Goal: Transaction & Acquisition: Purchase product/service

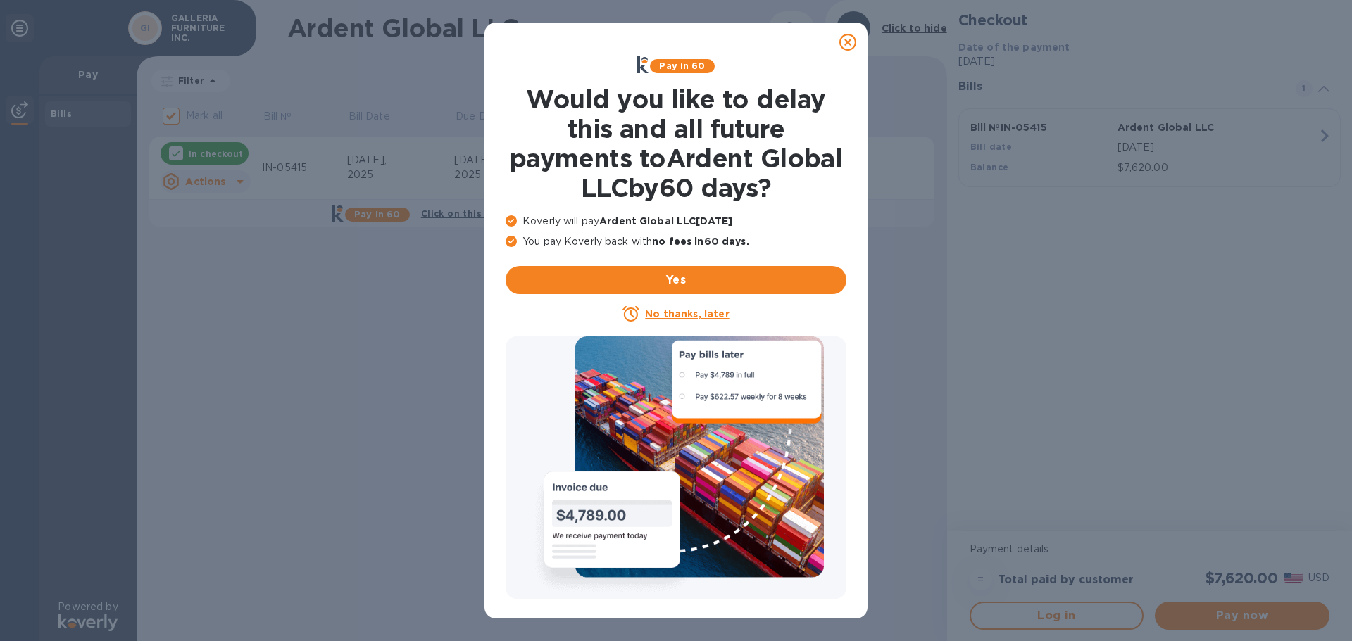
click at [843, 41] on icon at bounding box center [847, 42] width 17 height 17
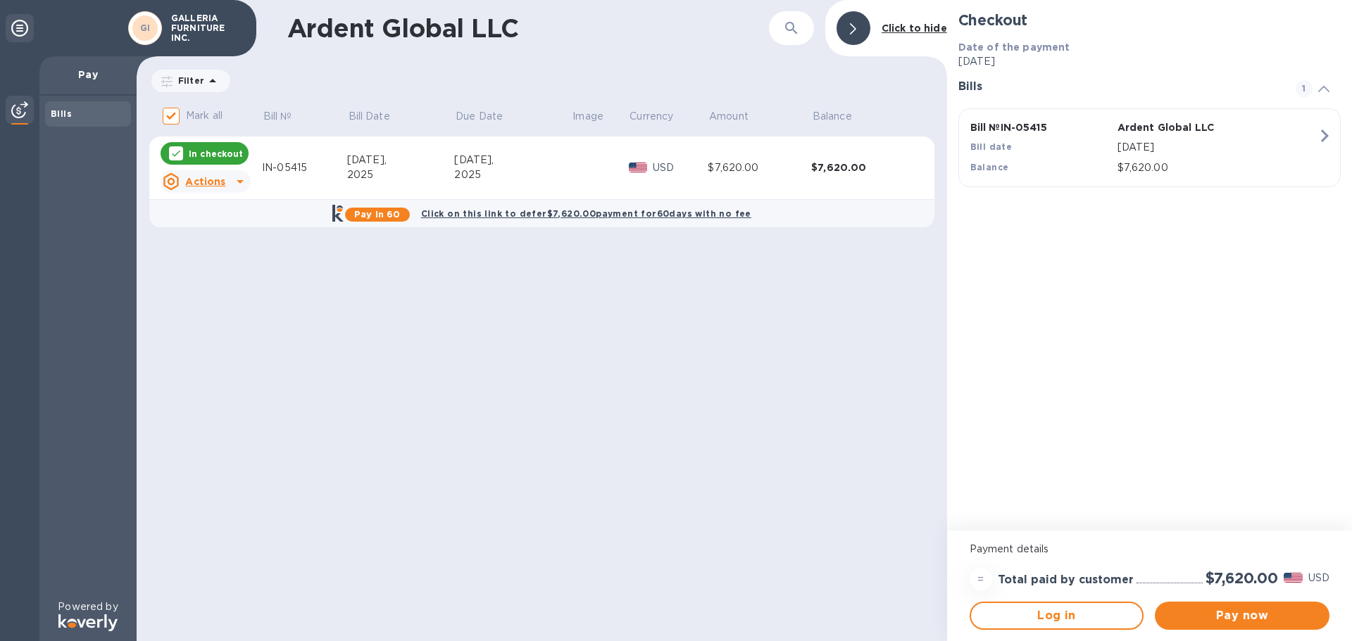
click at [232, 181] on icon at bounding box center [240, 181] width 17 height 17
click at [232, 178] on div at bounding box center [676, 320] width 1352 height 641
click at [1274, 616] on span "Pay now" at bounding box center [1242, 616] width 152 height 17
click at [1234, 620] on span "Pay now" at bounding box center [1242, 616] width 152 height 17
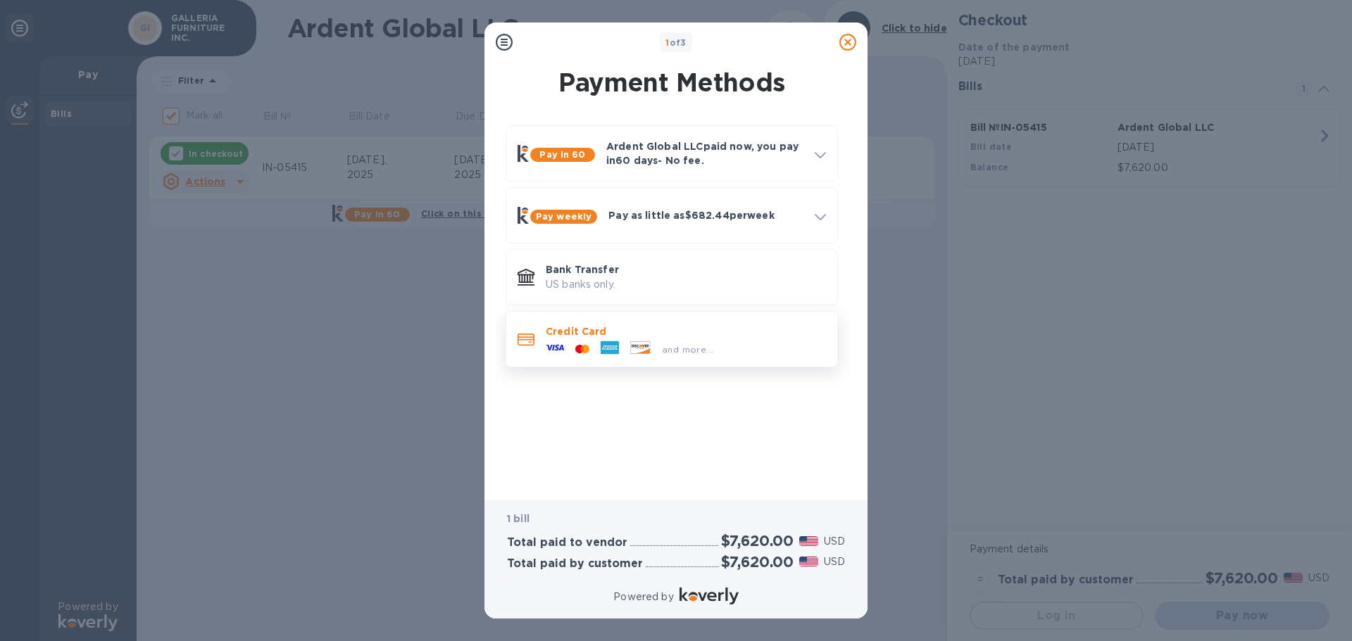
click at [608, 351] on icon at bounding box center [610, 347] width 18 height 13
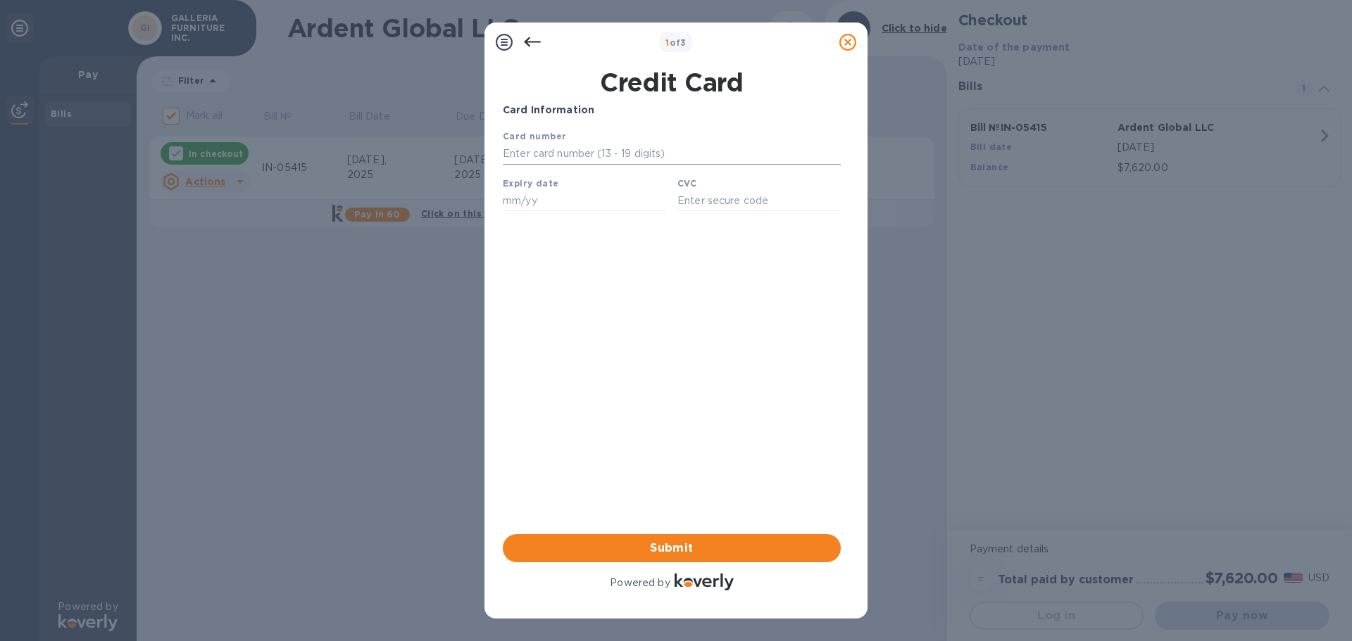
click at [587, 149] on input "text" at bounding box center [672, 154] width 338 height 21
type input "3787 5063 7493 036"
type input "10/28"
click at [700, 208] on input "text" at bounding box center [758, 200] width 163 height 21
type input "1829"
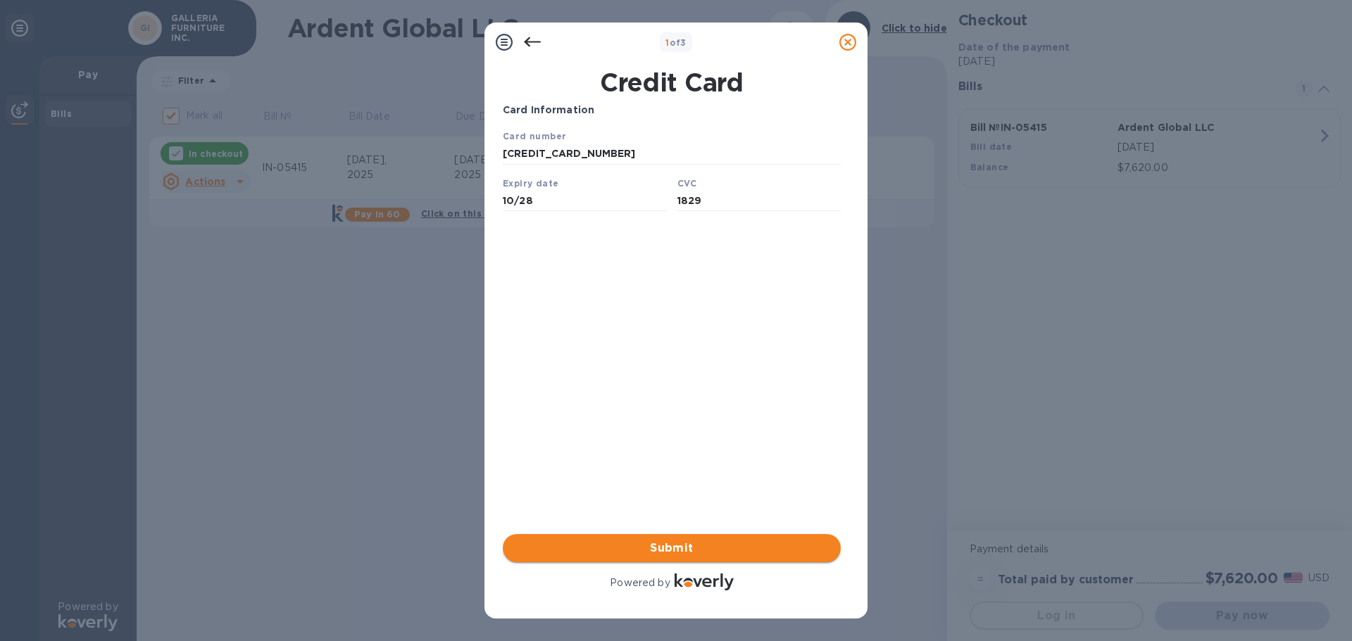
click at [709, 546] on span "Submit" at bounding box center [671, 548] width 315 height 17
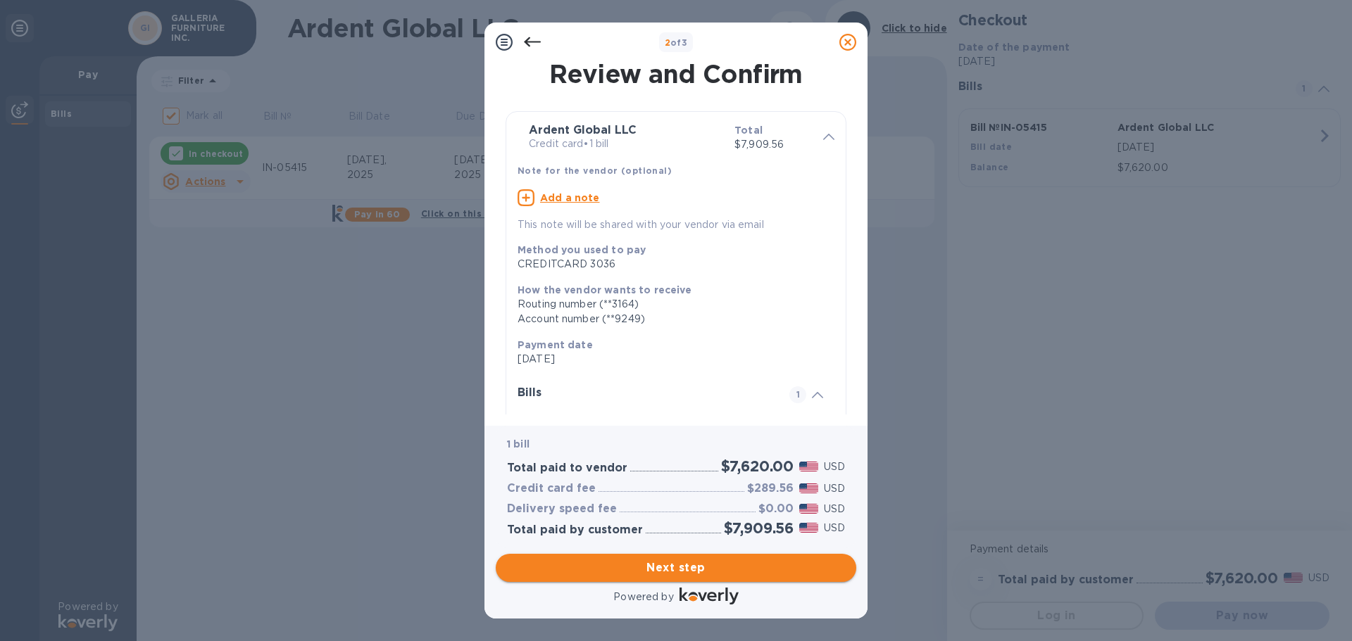
click at [692, 569] on span "Next step" at bounding box center [676, 568] width 338 height 17
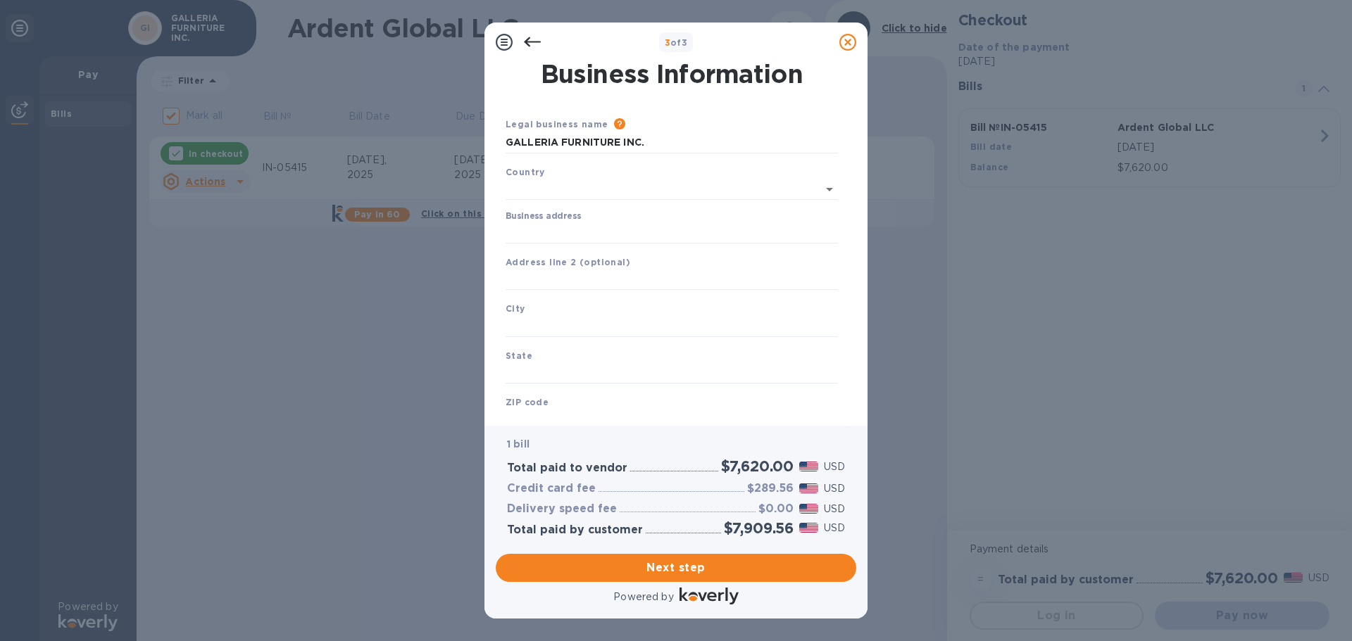
type input "United States"
click at [592, 223] on input "Business address" at bounding box center [671, 230] width 332 height 21
drag, startPoint x: 586, startPoint y: 232, endPoint x: 467, endPoint y: 220, distance: 119.6
click at [467, 220] on div "3 of 3 Business Information Legal business name Please provide the legal name t…" at bounding box center [676, 320] width 1352 height 641
type input "3700 West I 40 Service Road"
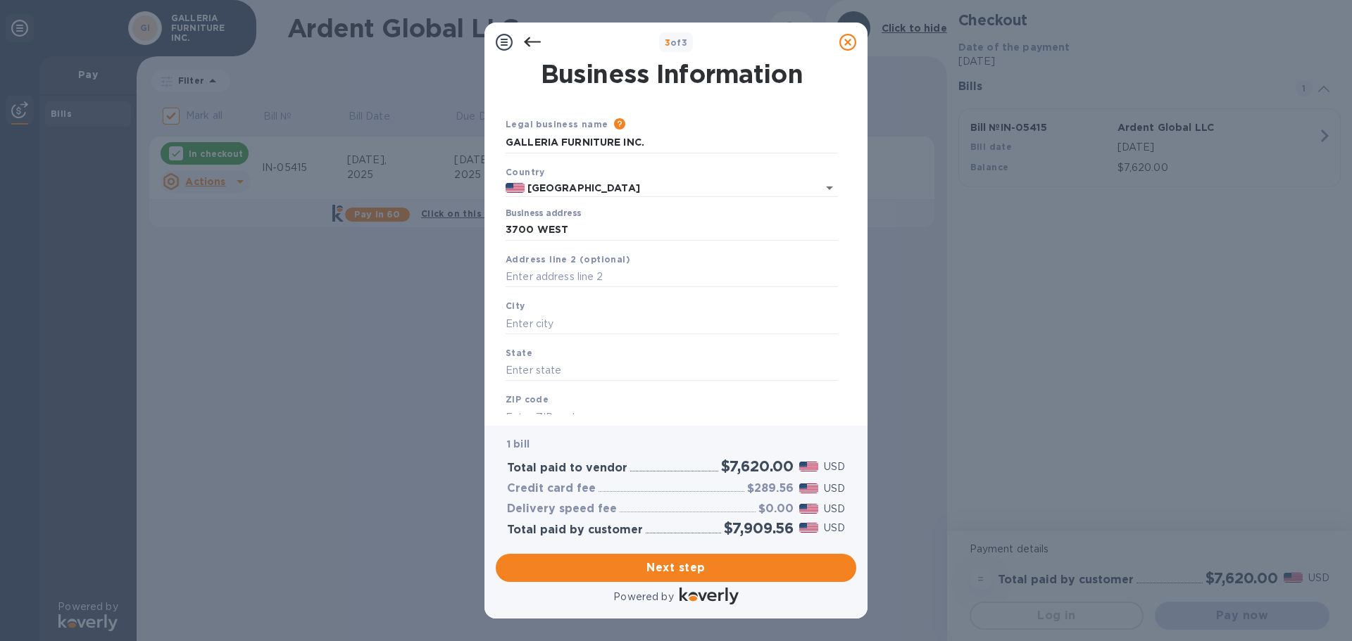
type input "Oklahoma City"
type input "OK"
type input "73108"
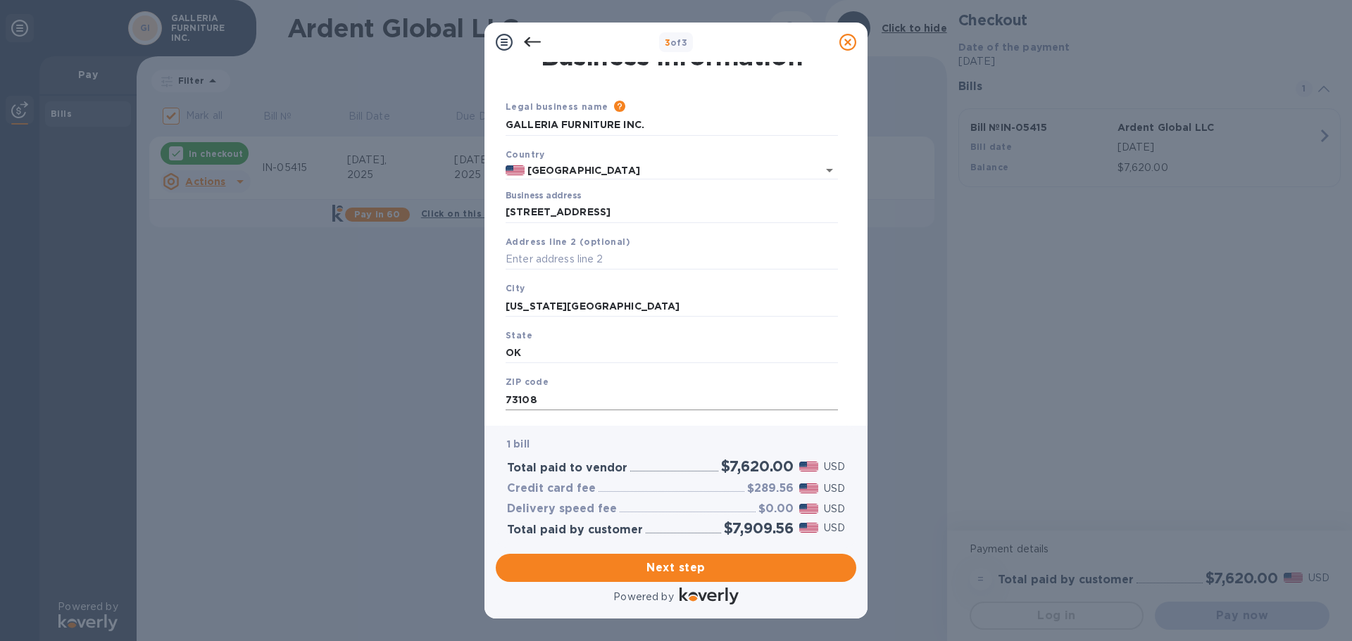
scroll to position [47, 0]
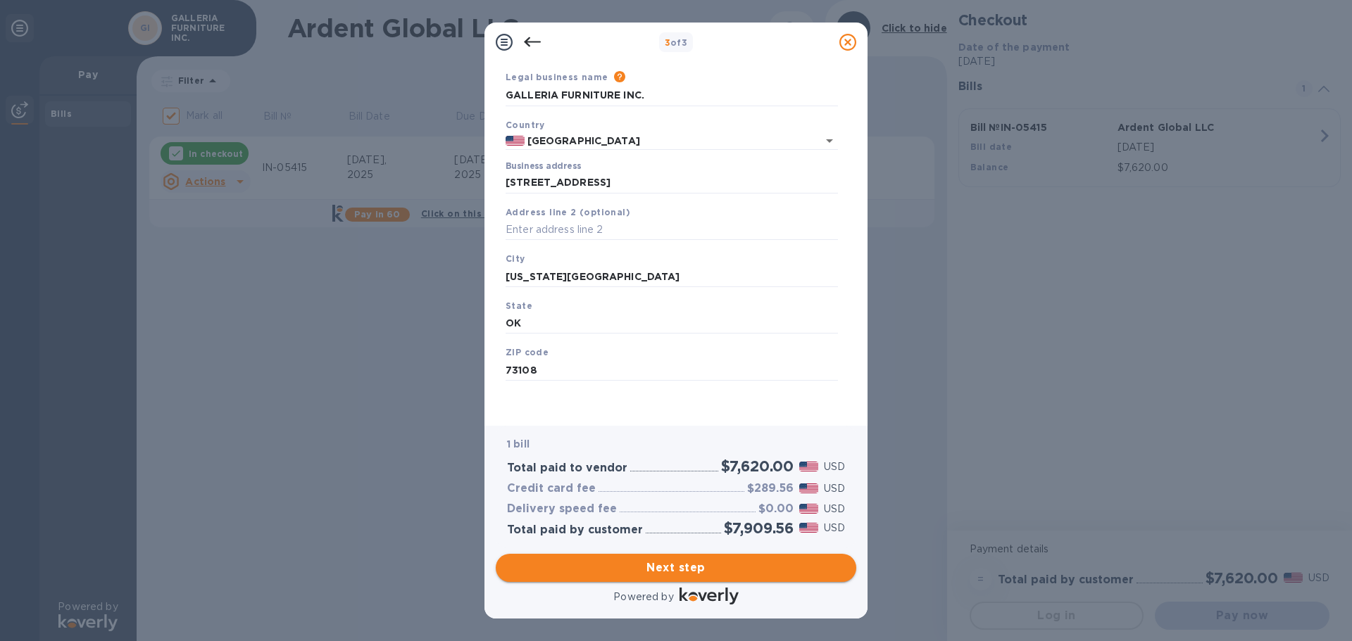
click at [665, 572] on span "Next step" at bounding box center [676, 568] width 338 height 17
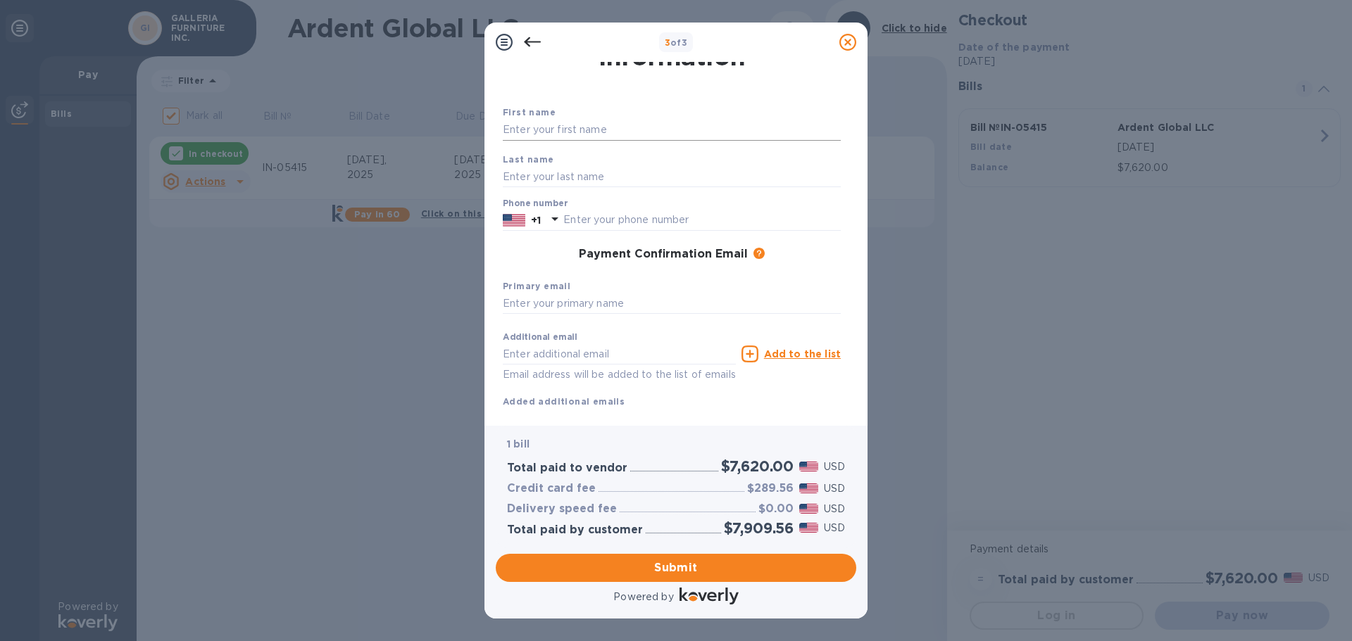
click at [539, 124] on input "text" at bounding box center [672, 130] width 338 height 21
type input "Don"
type input "Bilyeu"
type input "4059429222"
type input "donb@galleriafurn.com"
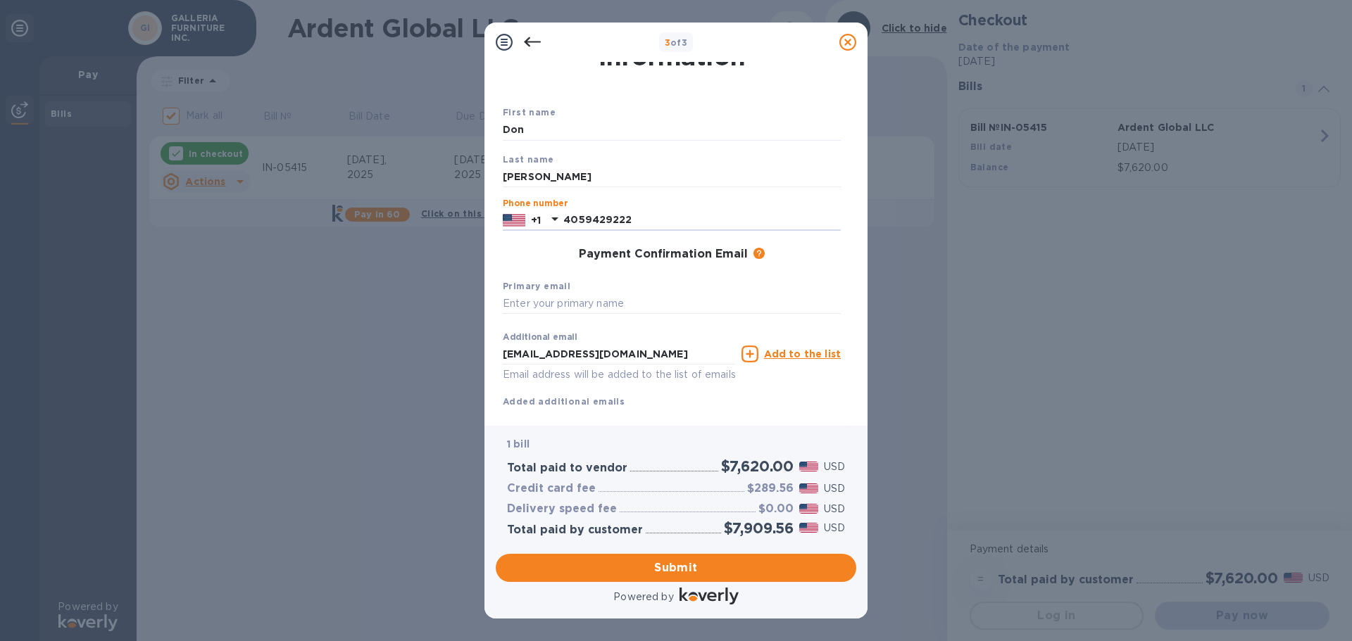
drag, startPoint x: 640, startPoint y: 225, endPoint x: 529, endPoint y: 243, distance: 111.9
click at [529, 243] on div "First name Don Last name Bilyeu Phone number +1 4059429222 Payment Confirmation…" at bounding box center [671, 256] width 349 height 315
type input "4053653040"
click at [534, 256] on div "Payment Confirmation Email The added email addresses will be used to send the p…" at bounding box center [672, 255] width 338 height 14
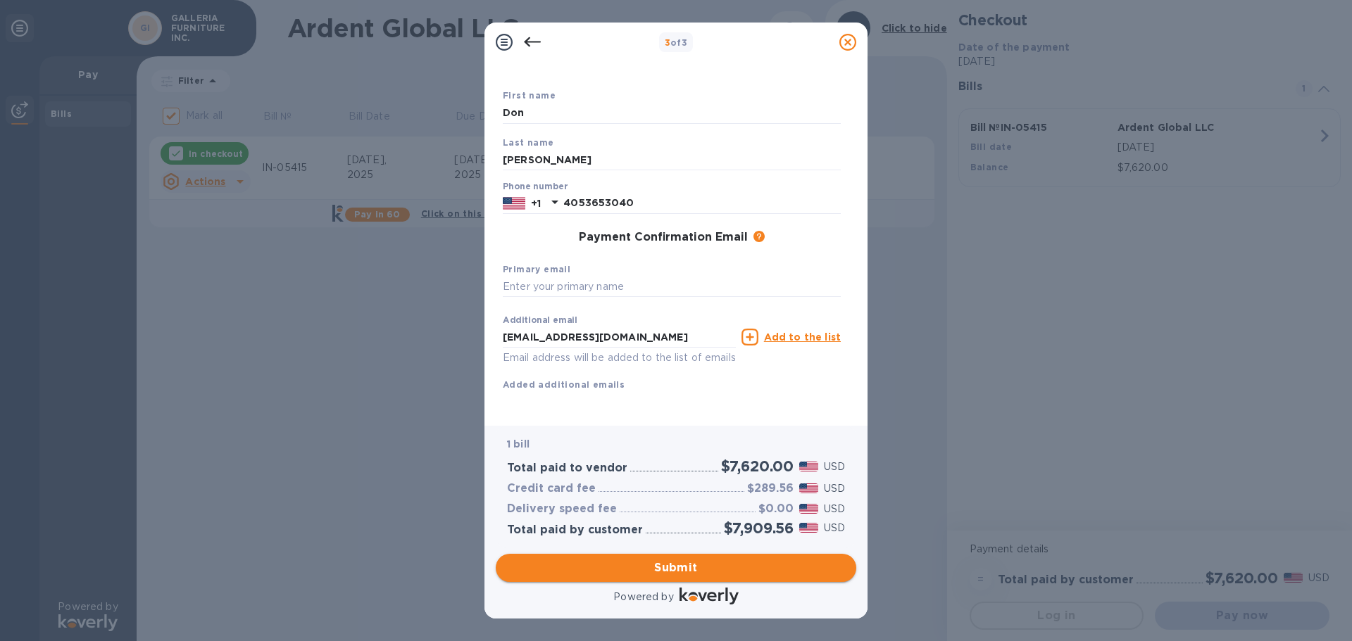
click at [662, 566] on span "Submit" at bounding box center [676, 568] width 338 height 17
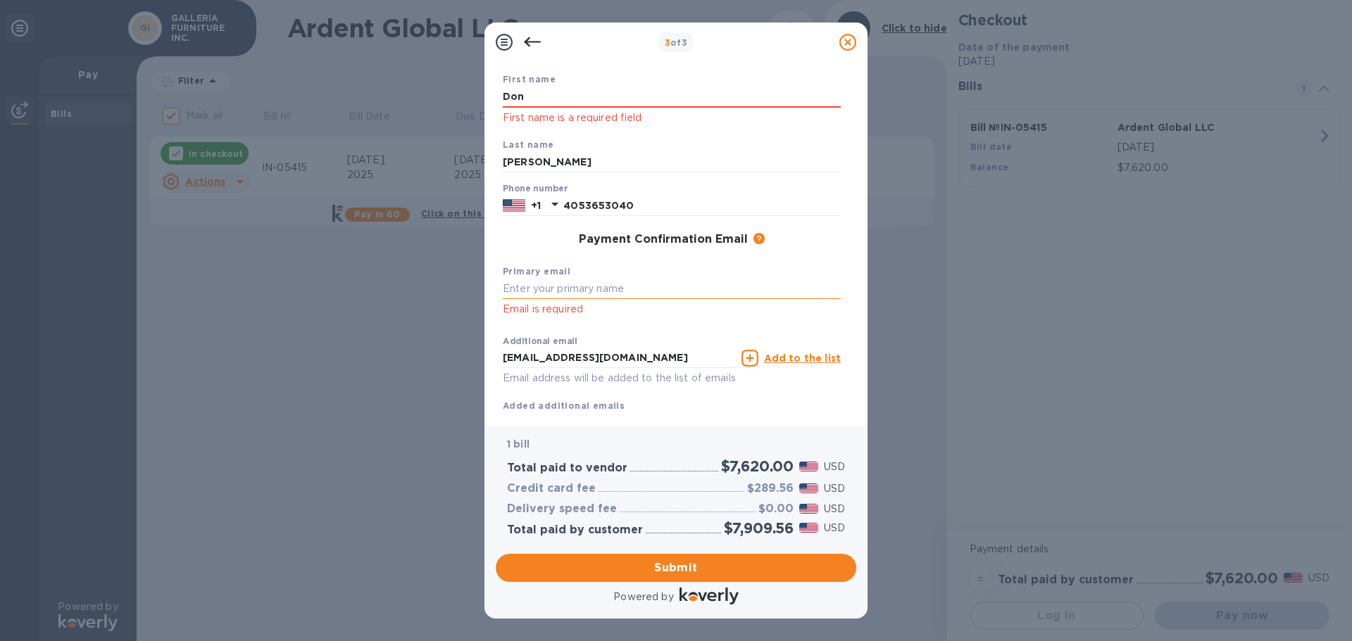
click at [584, 290] on input "text" at bounding box center [672, 289] width 338 height 21
type input "DONB@GALLERIAFURN.COM"
click at [541, 97] on input "Don" at bounding box center [672, 97] width 338 height 21
type input "D"
drag, startPoint x: 539, startPoint y: 93, endPoint x: 446, endPoint y: 100, distance: 93.2
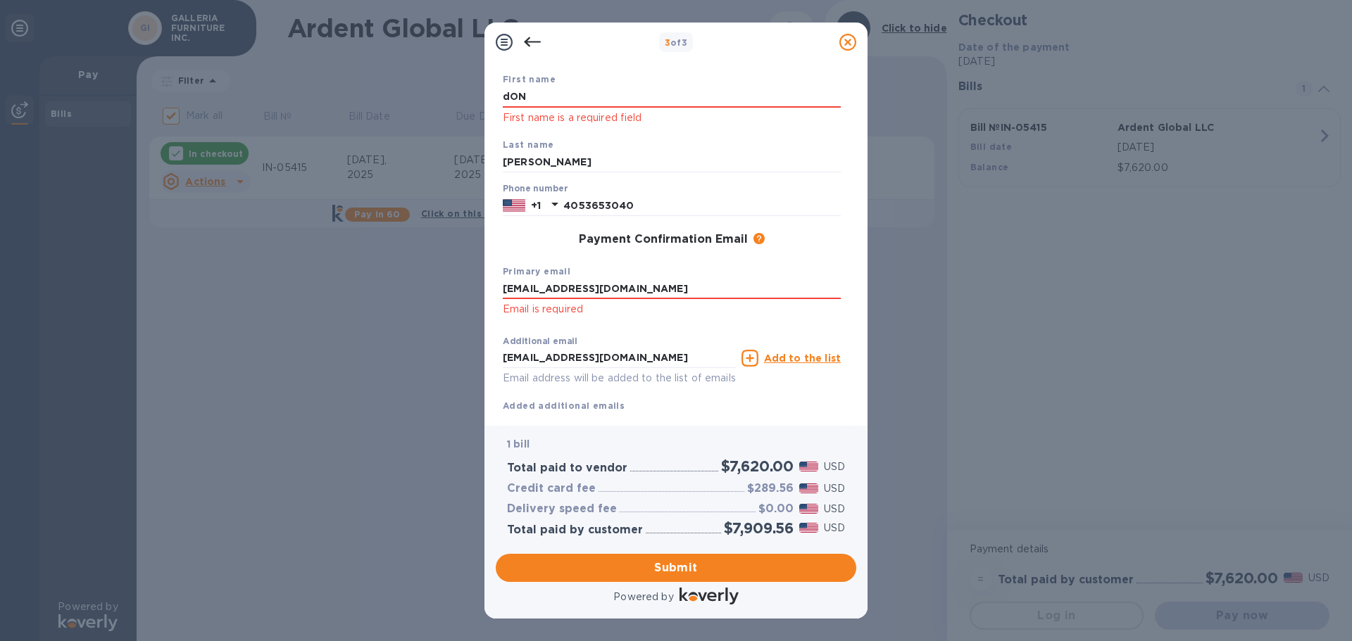
click at [446, 100] on div "3 of 3 Payment Contact Information First name dON First name is a required fiel…" at bounding box center [676, 320] width 1352 height 641
type input "D"
type input "d"
type input "Don"
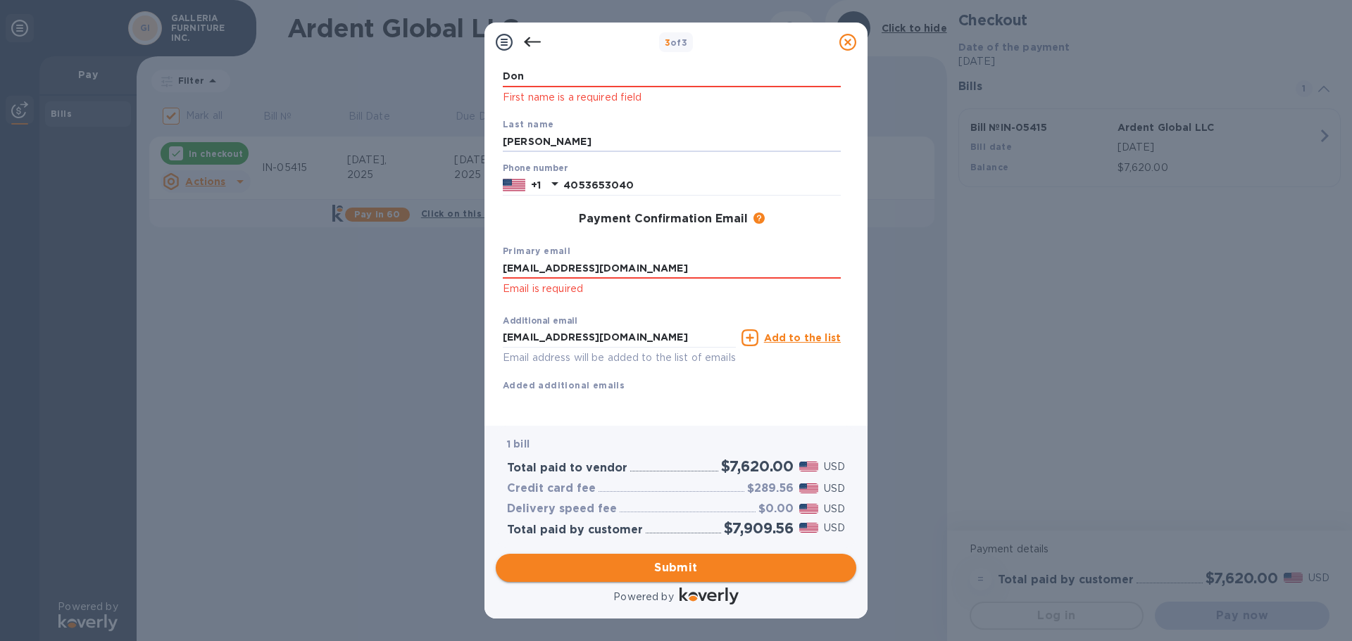
click at [681, 568] on span "Submit" at bounding box center [676, 568] width 338 height 17
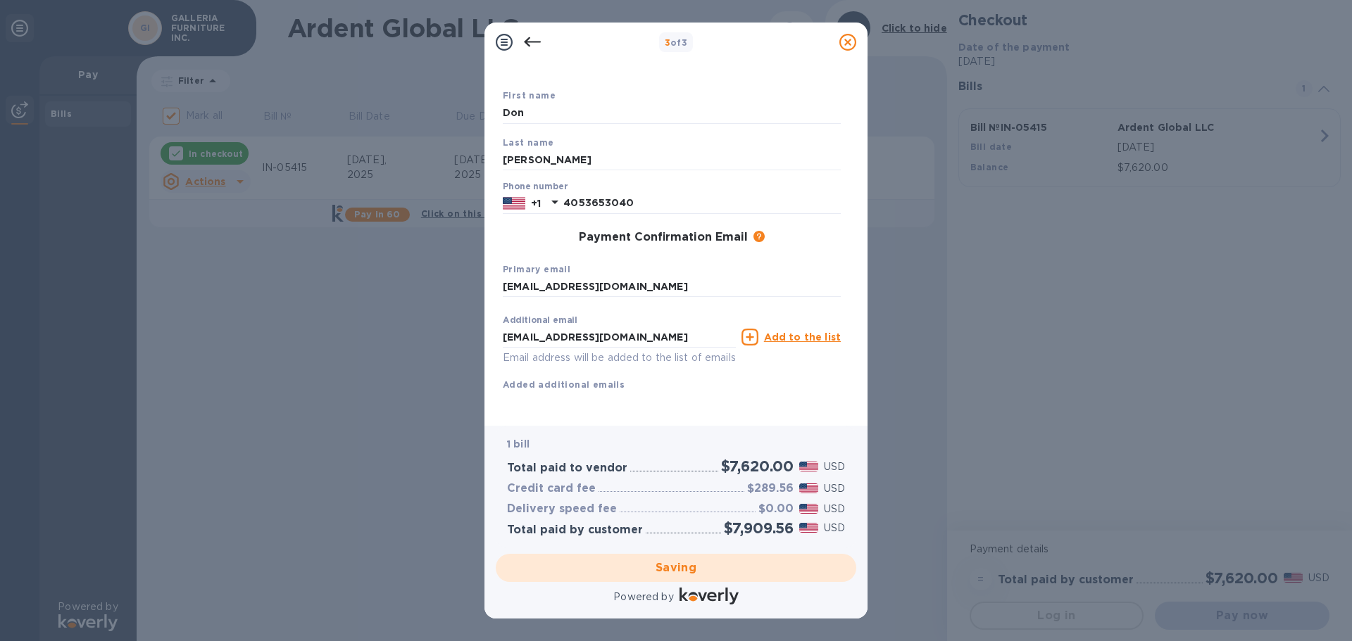
click at [672, 568] on div "Saving" at bounding box center [676, 567] width 372 height 39
click at [674, 568] on div "Saving" at bounding box center [676, 567] width 372 height 39
click at [812, 332] on u "Add to the list" at bounding box center [802, 337] width 77 height 11
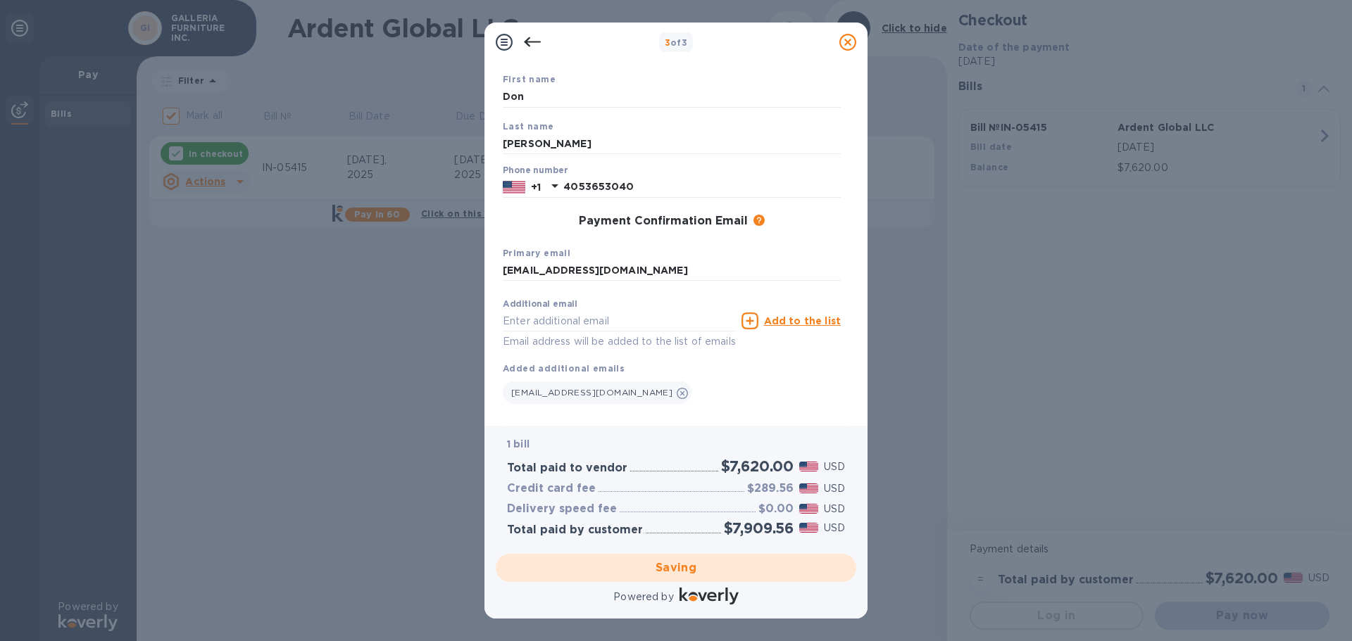
scroll to position [108, 0]
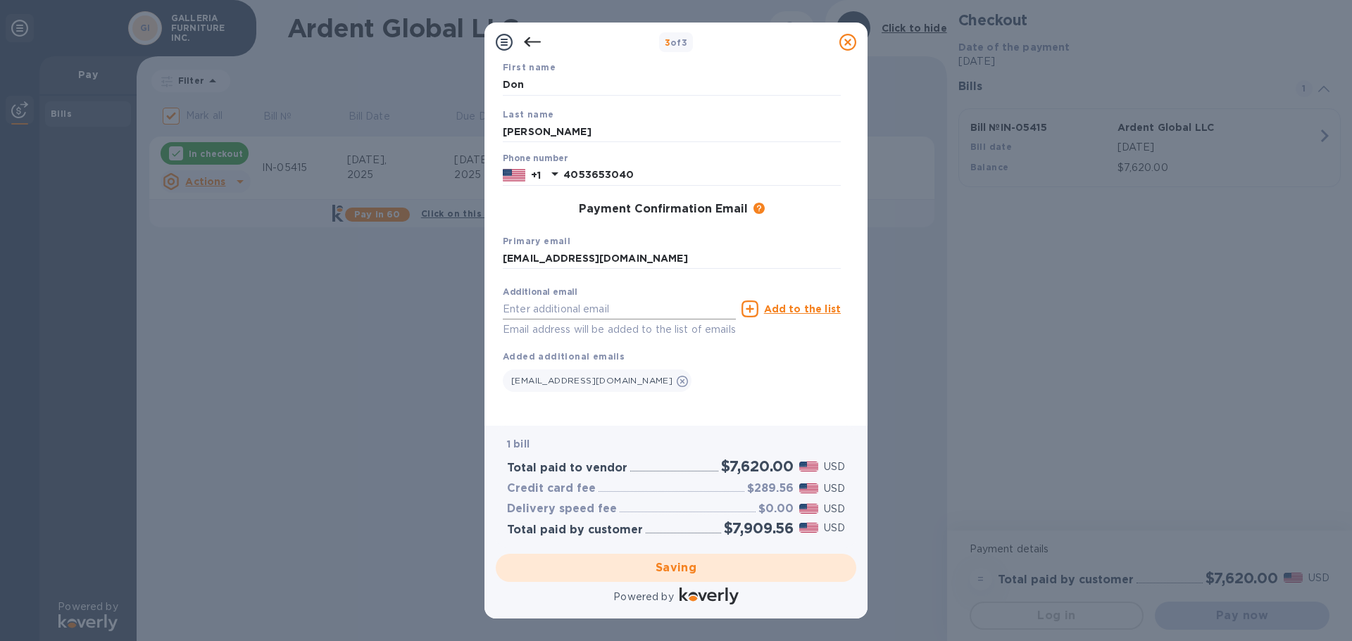
click at [555, 298] on input "text" at bounding box center [619, 308] width 233 height 21
type input "owencomap"
checkbox input "false"
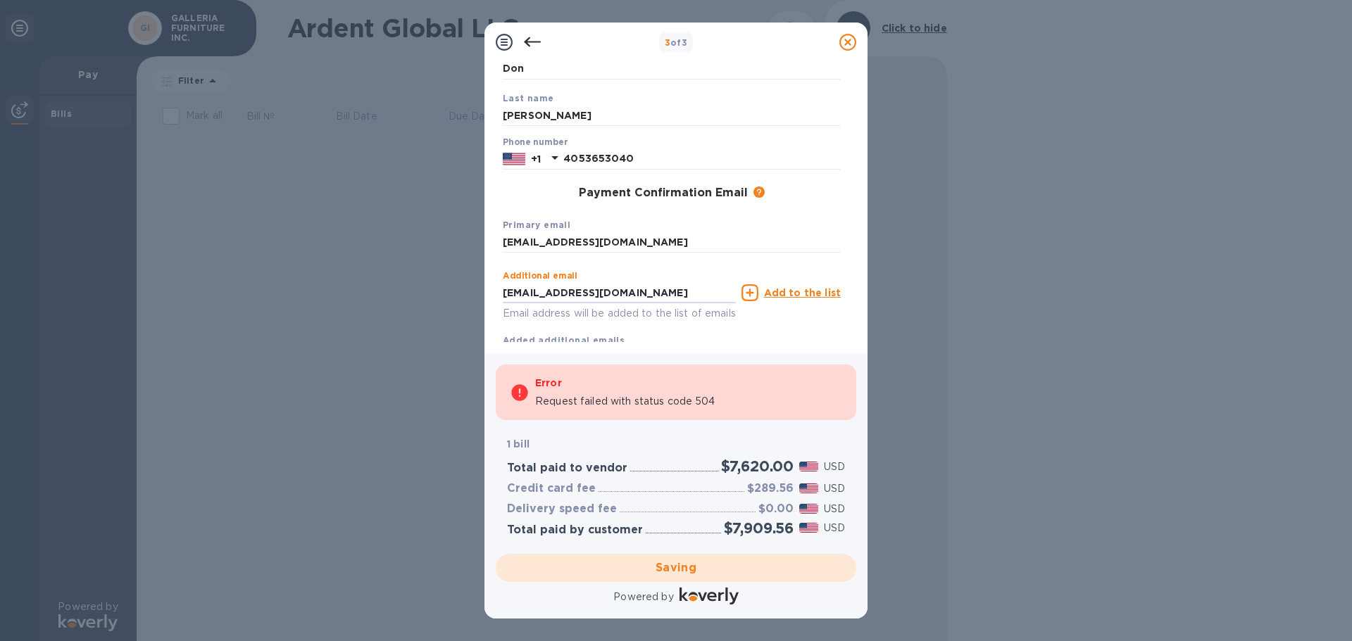
type input "owencomapnies@galleriafurn.com"
click at [726, 229] on div "Primary email DONB@GALLERIAFURN.COM" at bounding box center [671, 235] width 349 height 47
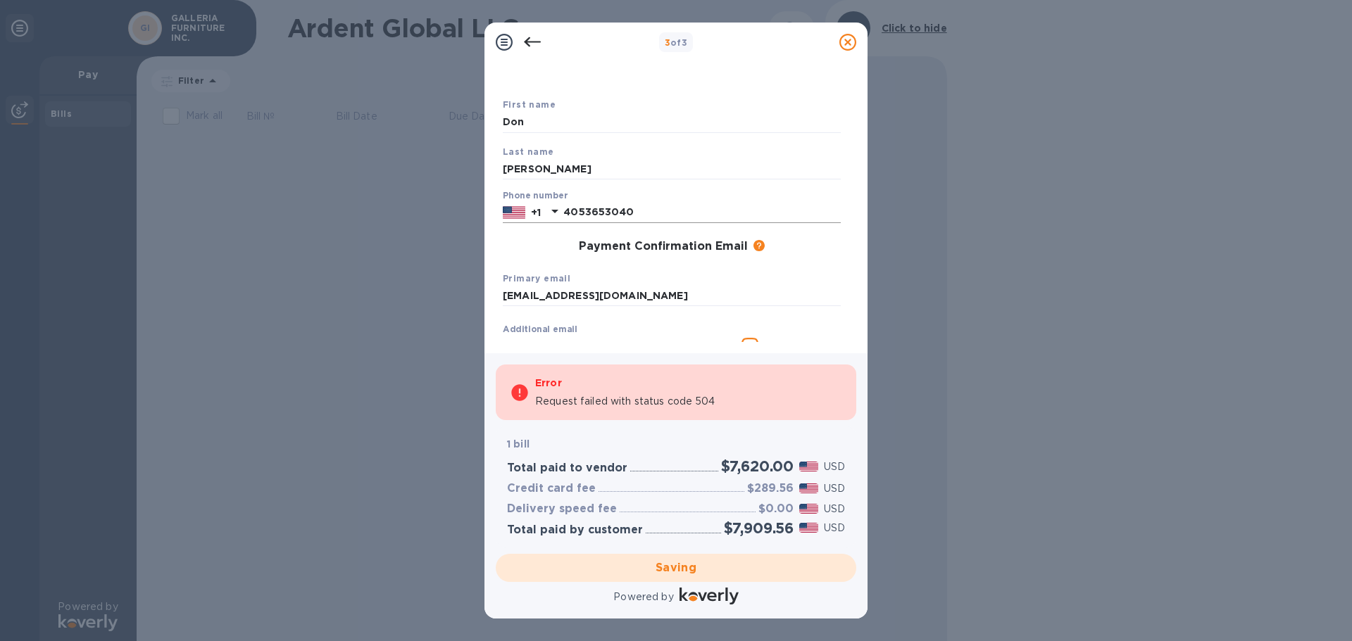
scroll to position [0, 0]
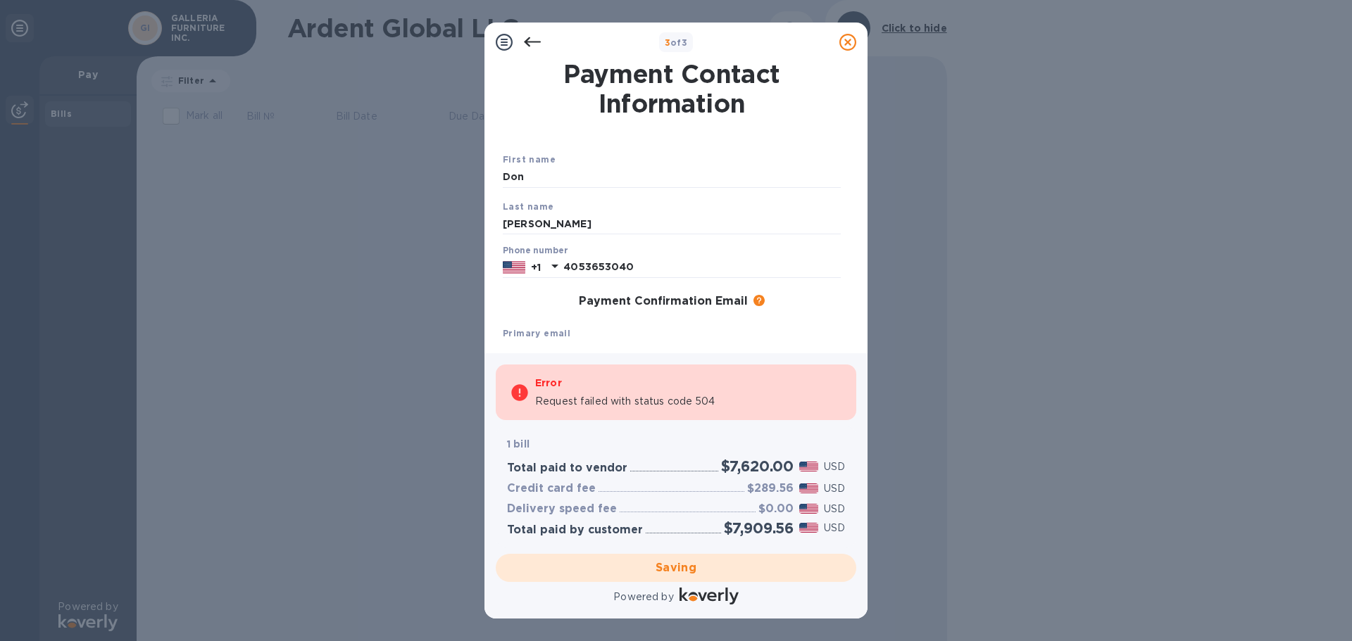
click at [532, 43] on icon at bounding box center [532, 42] width 17 height 17
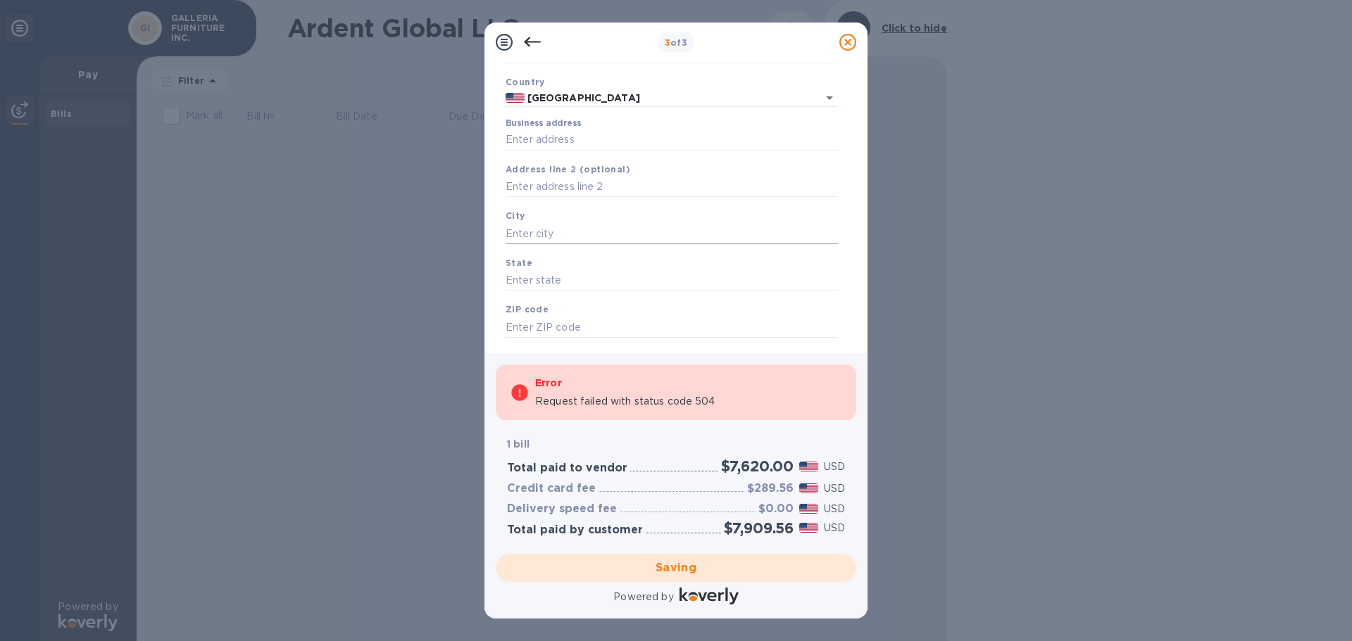
scroll to position [120, 0]
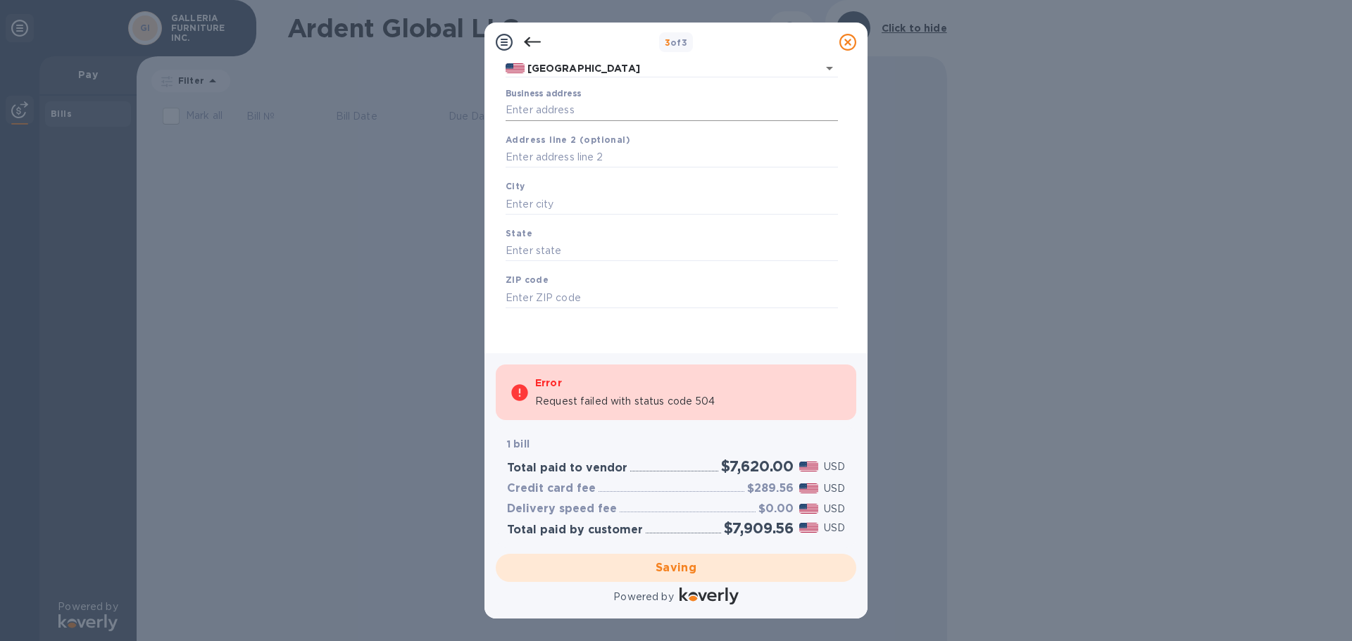
click at [562, 109] on input "Business address" at bounding box center [671, 110] width 332 height 21
type input "po box 283"
click at [567, 203] on input "text" at bounding box center [671, 204] width 332 height 21
type input "m"
type input "mustang"
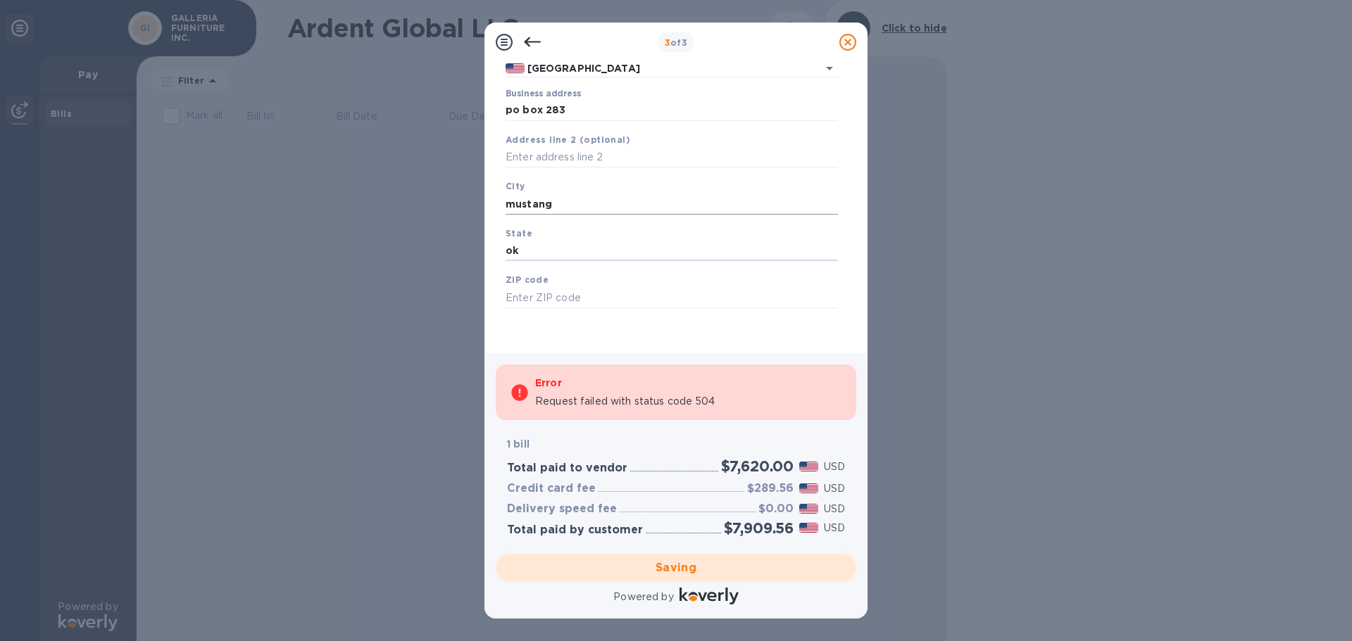
type input "ok"
type input "73064"
click at [531, 394] on div "Error Request failed with status code 504" at bounding box center [676, 393] width 360 height 56
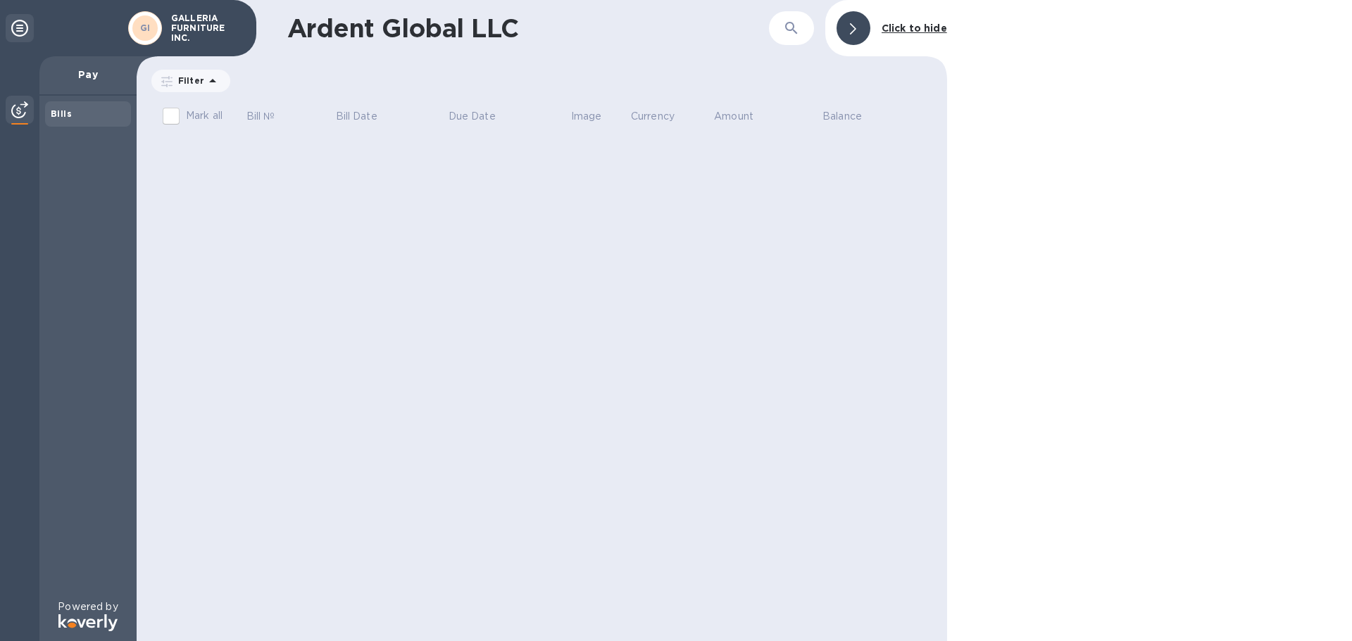
click at [172, 120] on input "Mark all" at bounding box center [171, 116] width 30 height 30
checkbox input "false"
click at [85, 113] on div "Bills" at bounding box center [88, 114] width 75 height 14
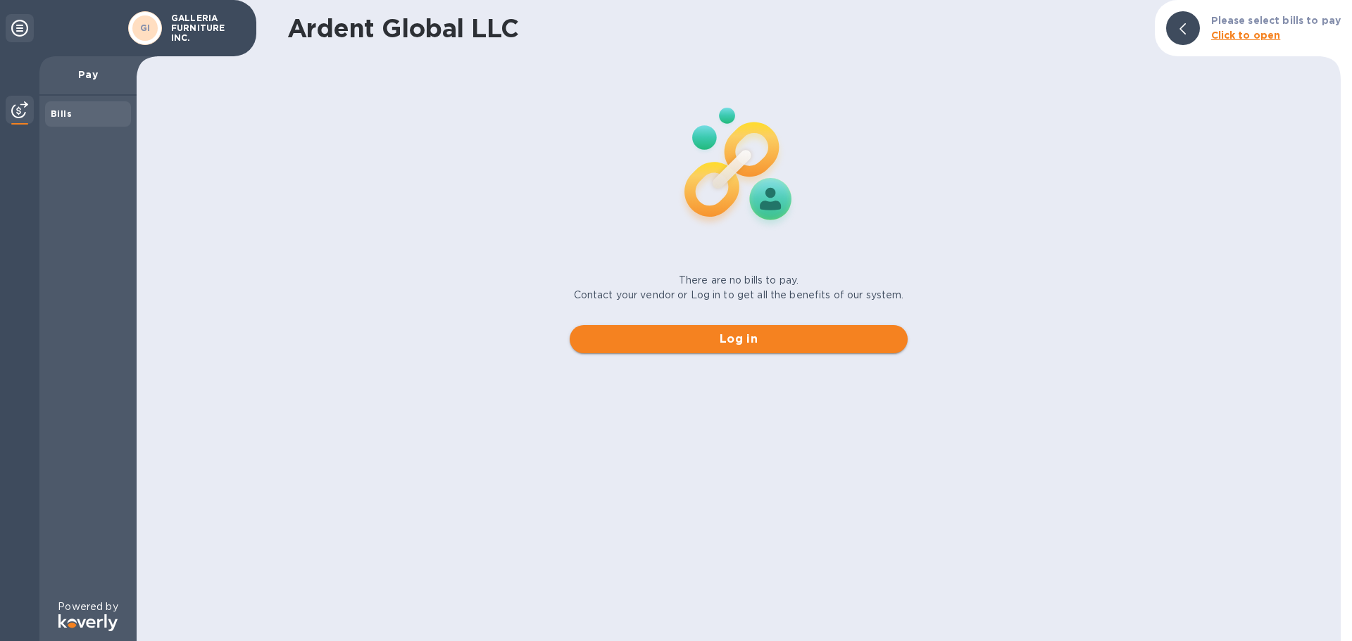
click at [711, 348] on button "Log in" at bounding box center [739, 339] width 338 height 28
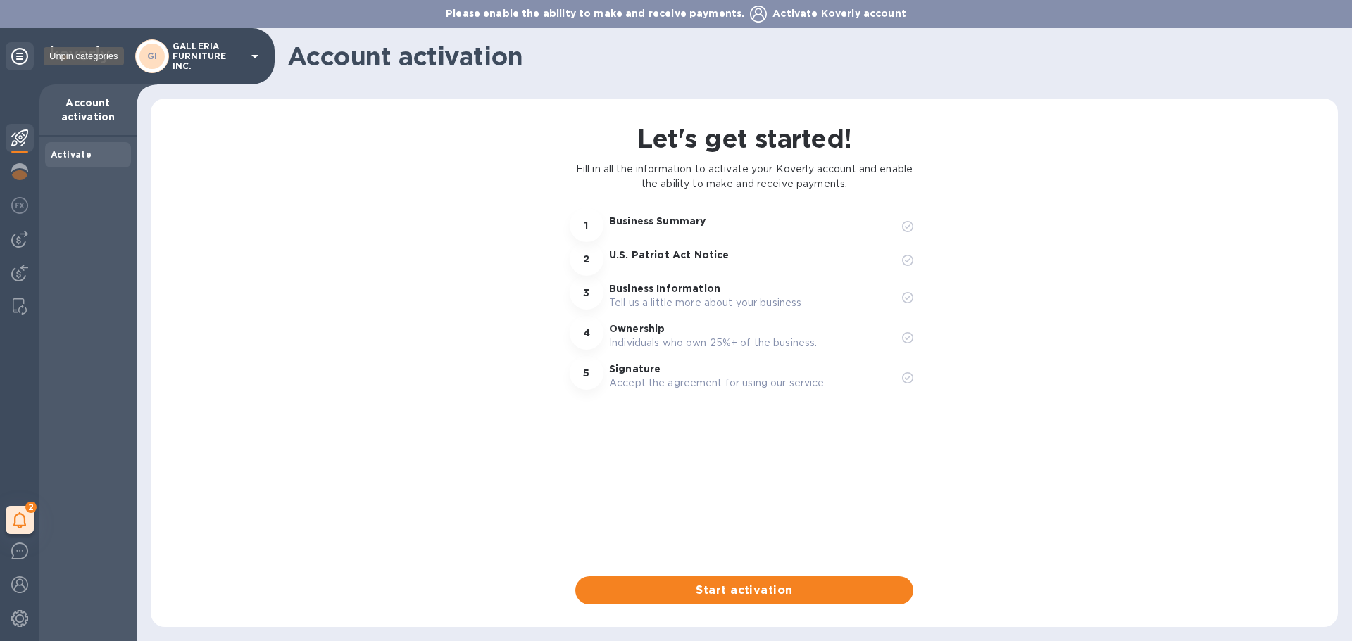
click at [20, 60] on icon at bounding box center [19, 56] width 17 height 17
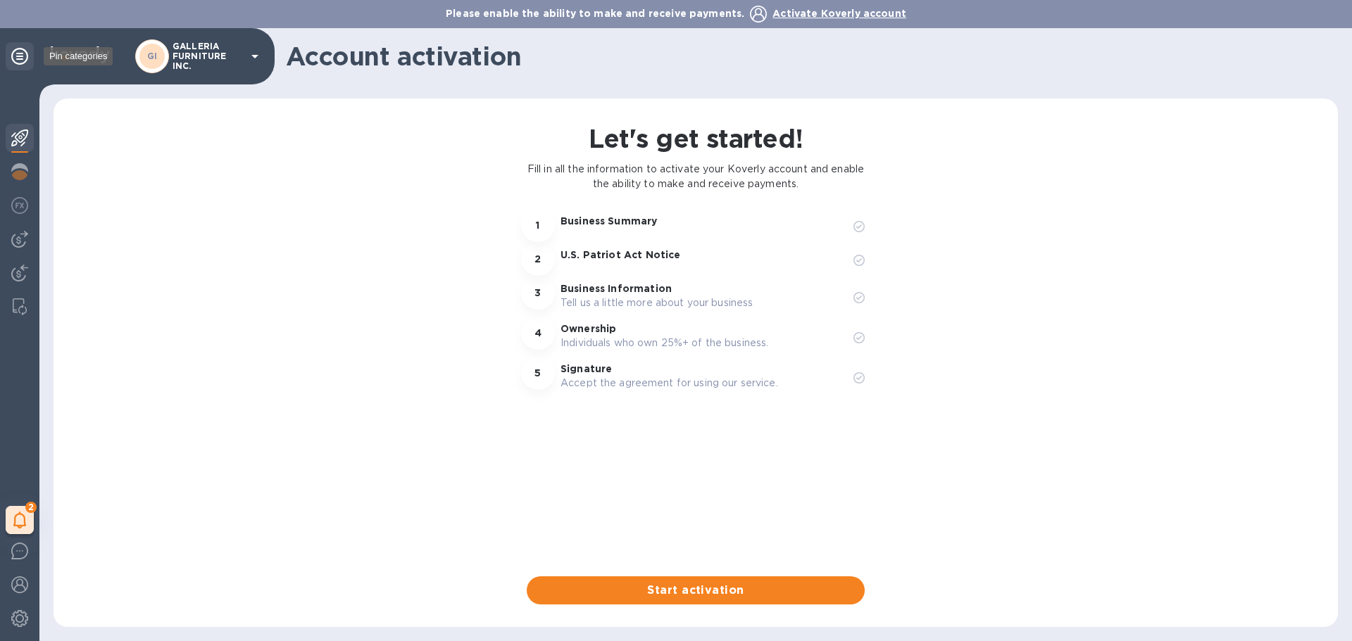
click at [21, 57] on icon at bounding box center [19, 56] width 17 height 17
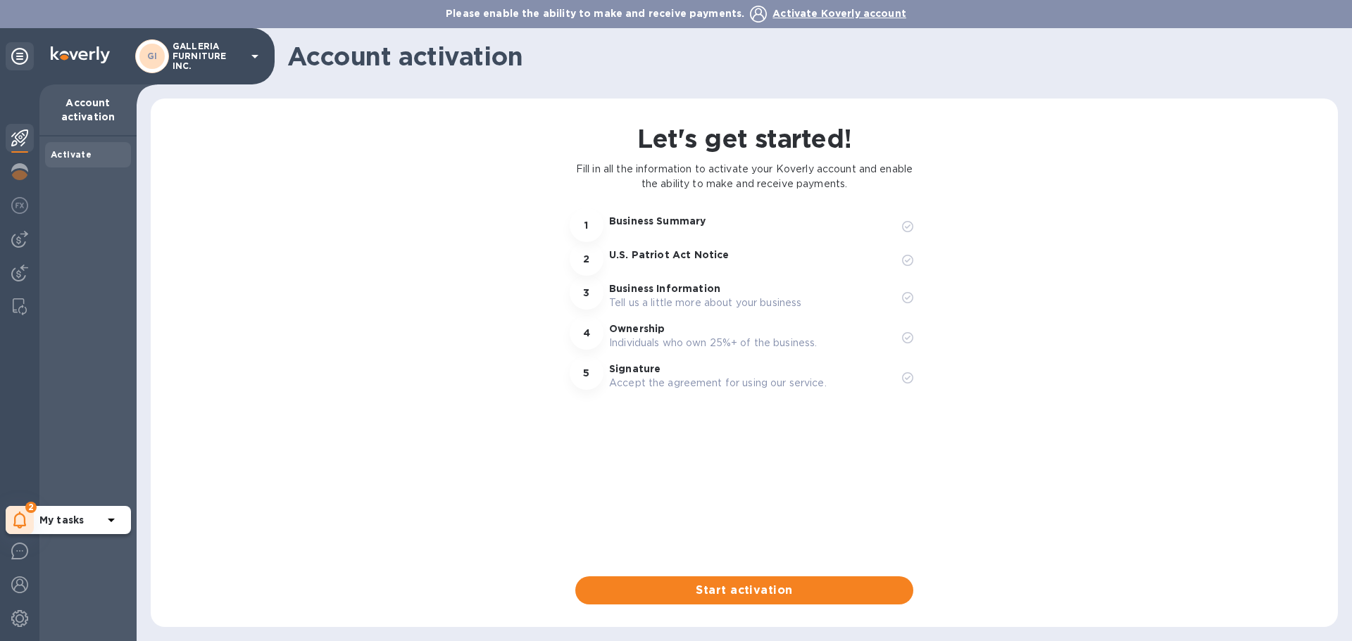
click at [19, 522] on icon at bounding box center [19, 520] width 13 height 17
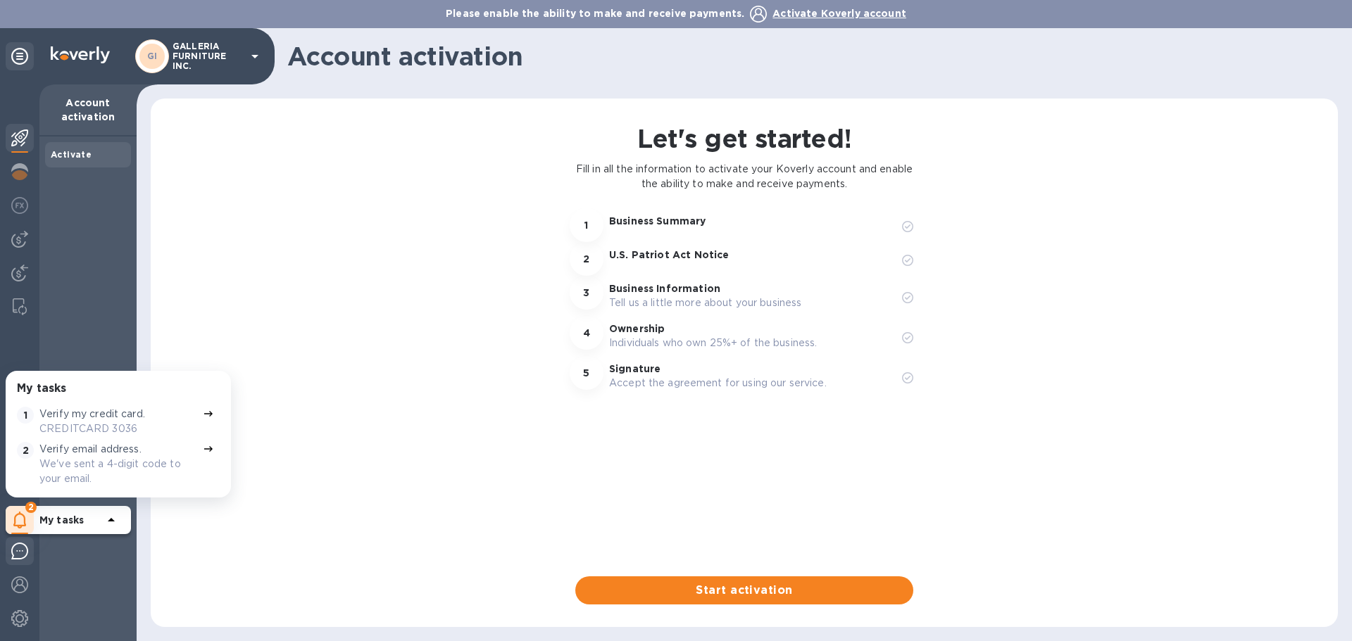
click at [22, 553] on img at bounding box center [19, 551] width 17 height 17
click at [24, 587] on img at bounding box center [19, 585] width 17 height 17
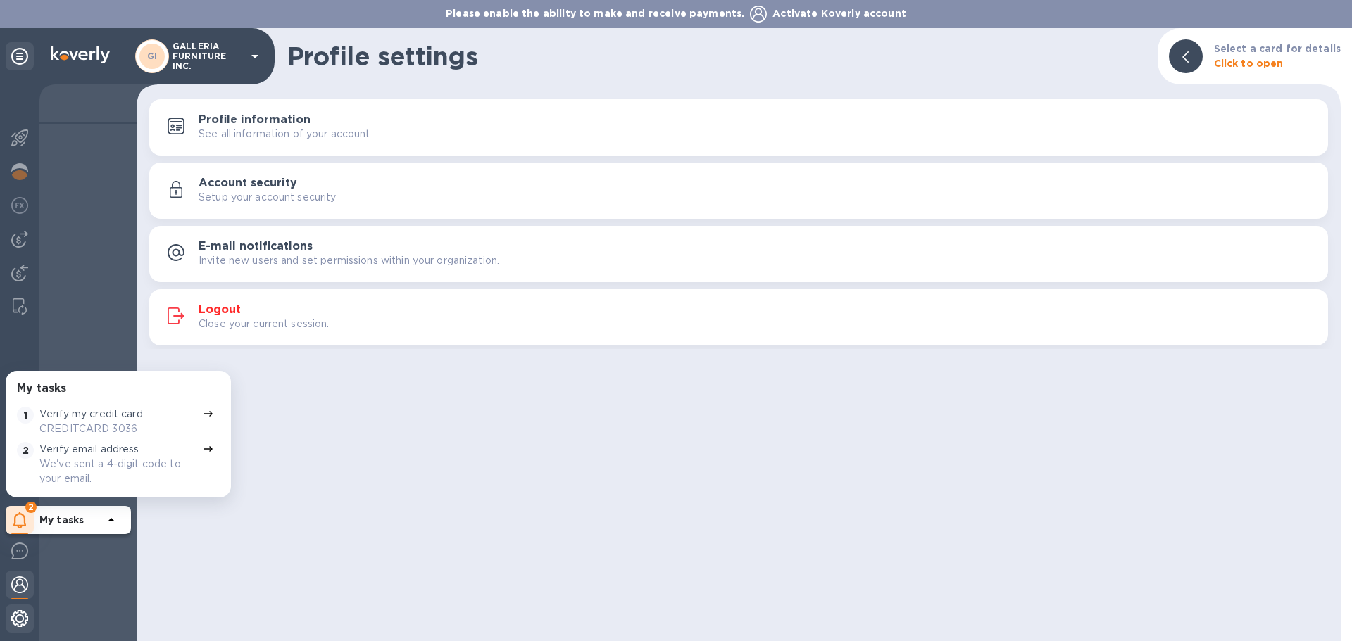
click at [17, 626] on img at bounding box center [19, 618] width 17 height 17
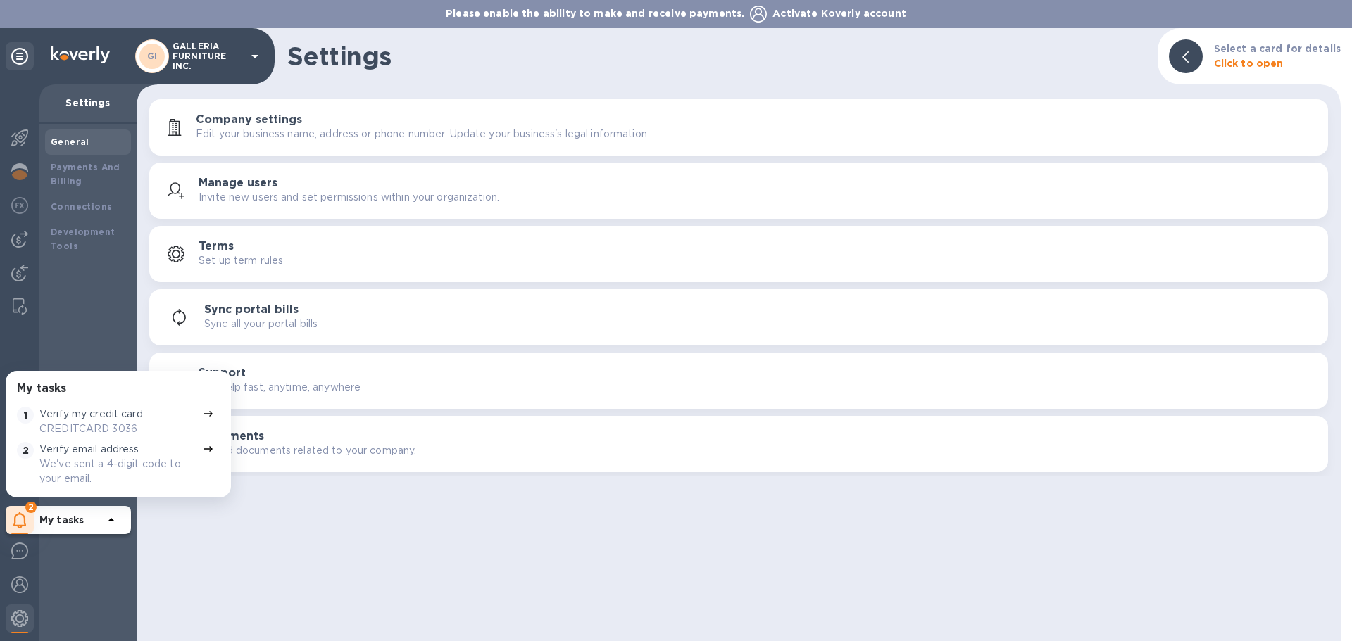
click at [288, 582] on div "Settings Select a card for details Click to open Company settings Edit your bus…" at bounding box center [739, 334] width 1204 height 613
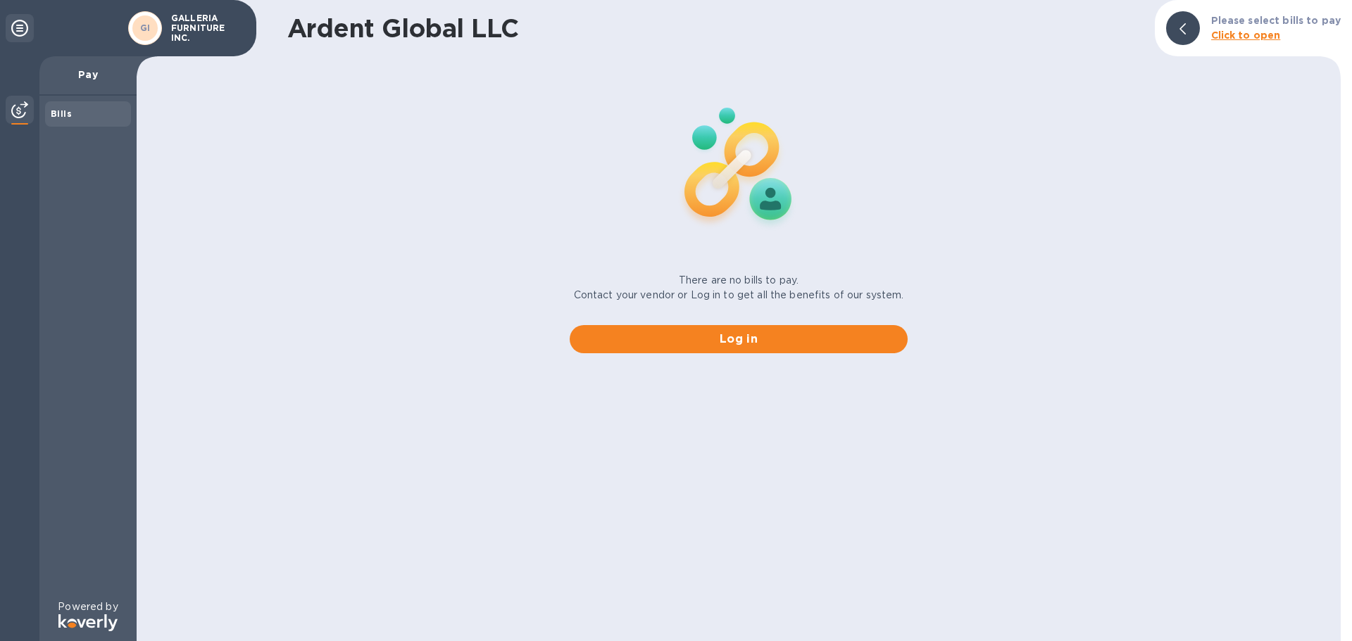
click at [89, 119] on div "Bills" at bounding box center [88, 113] width 86 height 25
click at [59, 113] on b "Bills" at bounding box center [61, 113] width 21 height 11
click at [82, 75] on p "Pay" at bounding box center [88, 75] width 75 height 14
click at [83, 74] on p "Pay" at bounding box center [88, 75] width 75 height 14
click at [8, 110] on div at bounding box center [20, 111] width 28 height 31
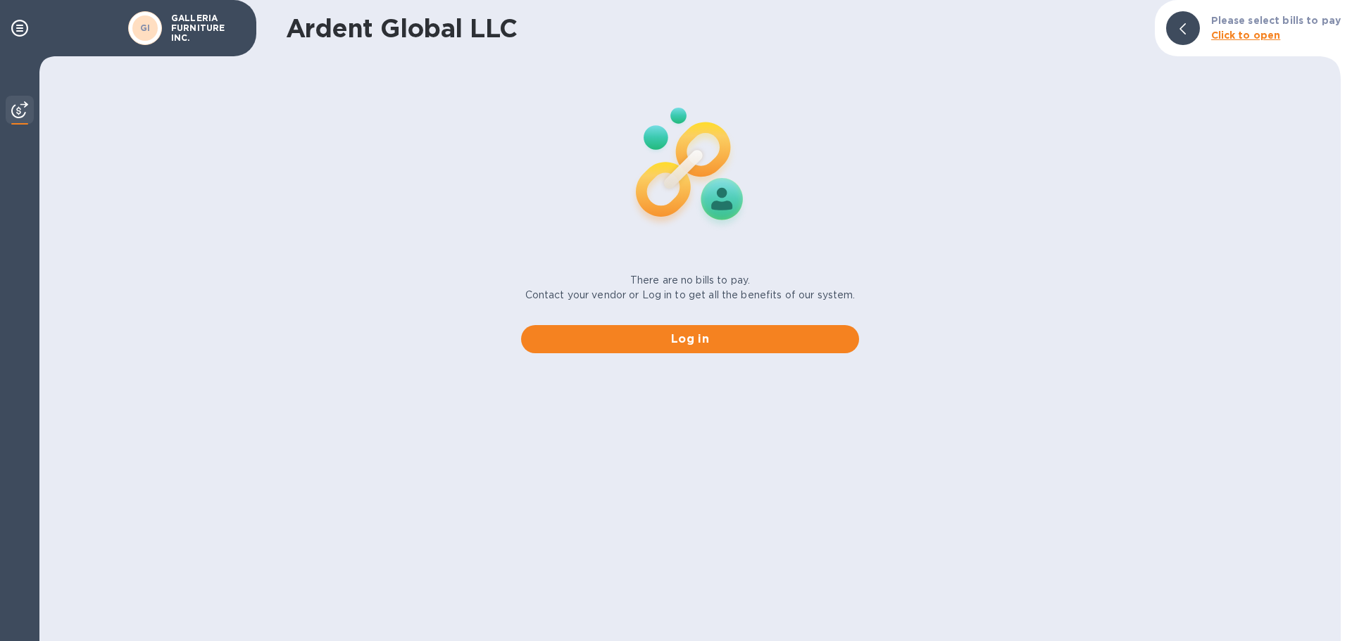
click at [18, 108] on img at bounding box center [19, 109] width 17 height 17
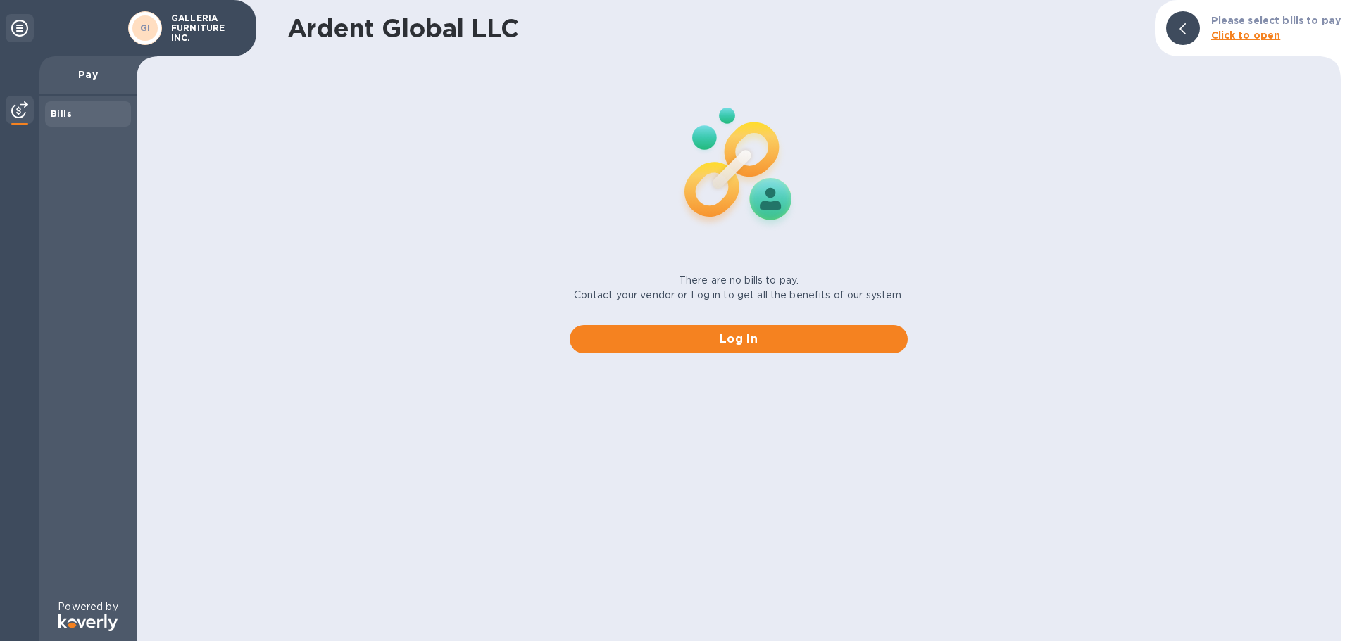
click at [74, 112] on div "Bills" at bounding box center [88, 114] width 75 height 14
click at [78, 82] on div "Pay" at bounding box center [87, 75] width 97 height 39
drag, startPoint x: 80, startPoint y: 110, endPoint x: 77, endPoint y: 77, distance: 33.2
click at [80, 108] on div "Bills" at bounding box center [88, 114] width 75 height 14
click at [77, 65] on div "Pay" at bounding box center [87, 75] width 97 height 39
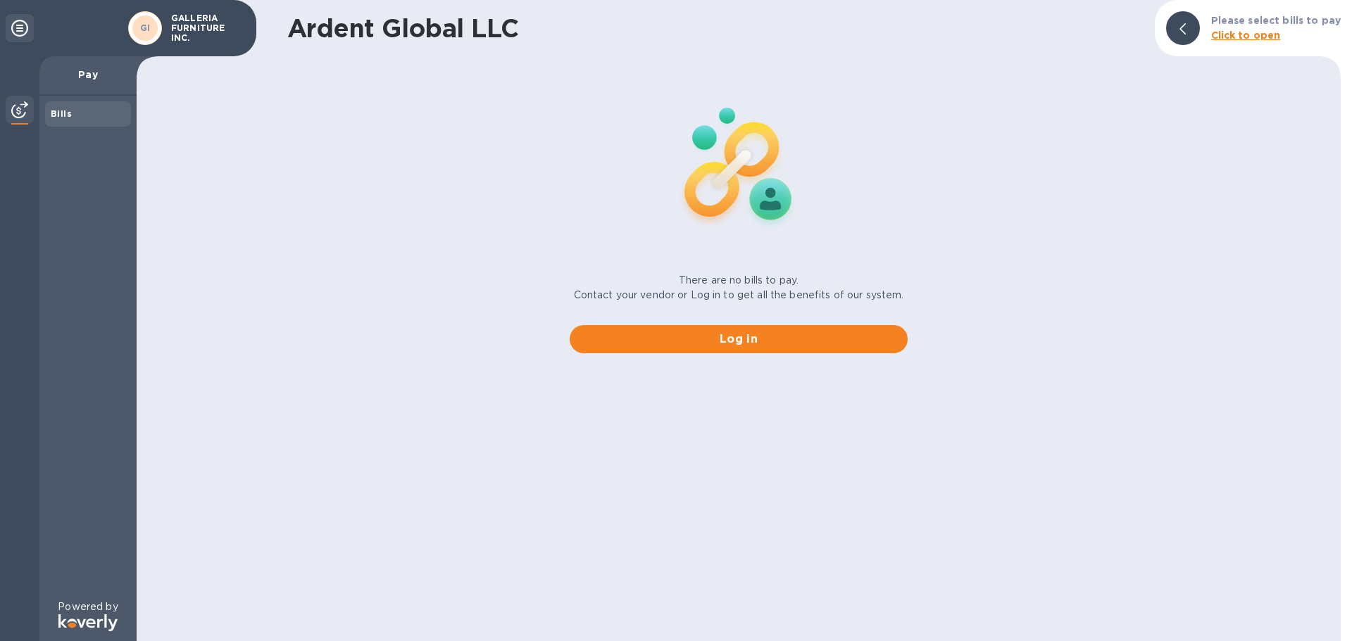
click at [78, 114] on div "Bills" at bounding box center [88, 114] width 75 height 14
drag, startPoint x: 82, startPoint y: 73, endPoint x: 83, endPoint y: 98, distance: 24.7
click at [82, 75] on p "Pay" at bounding box center [88, 75] width 75 height 14
drag, startPoint x: 84, startPoint y: 111, endPoint x: 84, endPoint y: 118, distance: 7.7
click at [84, 120] on div "Bills" at bounding box center [88, 114] width 75 height 14
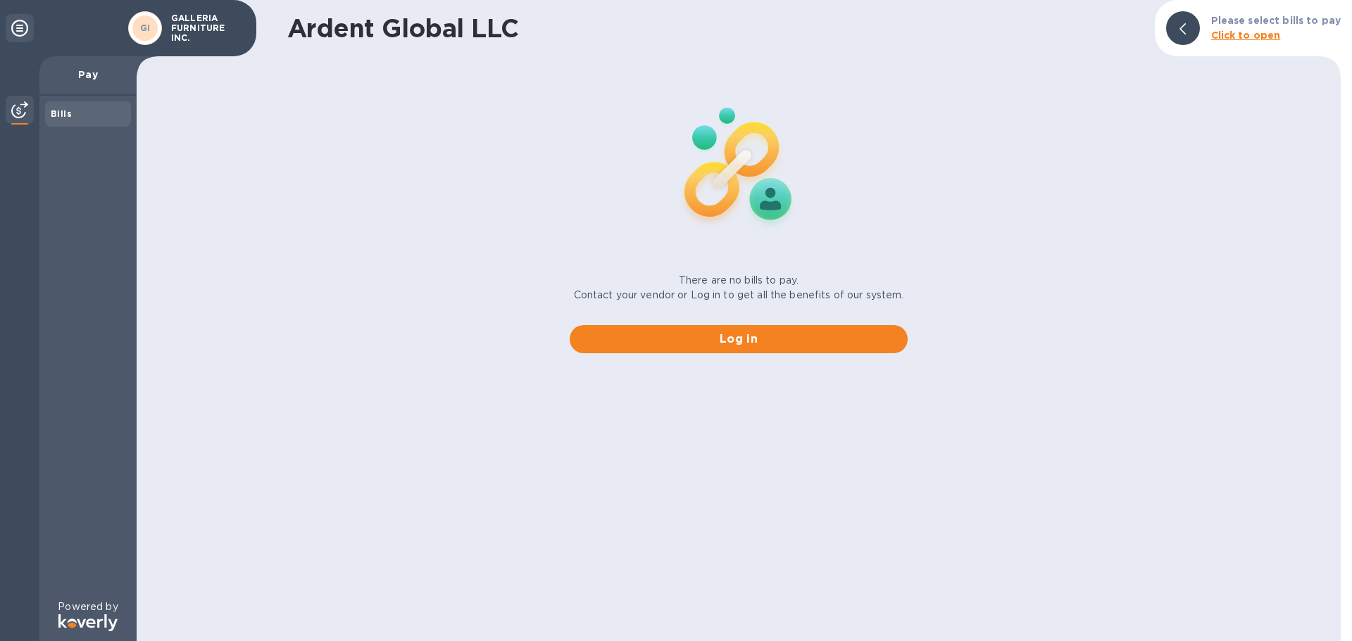
drag, startPoint x: 84, startPoint y: 118, endPoint x: 86, endPoint y: 105, distance: 13.4
click at [85, 113] on div "Bills" at bounding box center [88, 114] width 75 height 14
click at [88, 104] on div "Bills" at bounding box center [88, 113] width 86 height 25
click at [89, 104] on div "Bills" at bounding box center [88, 113] width 86 height 25
click at [1186, 32] on icon at bounding box center [1182, 28] width 6 height 11
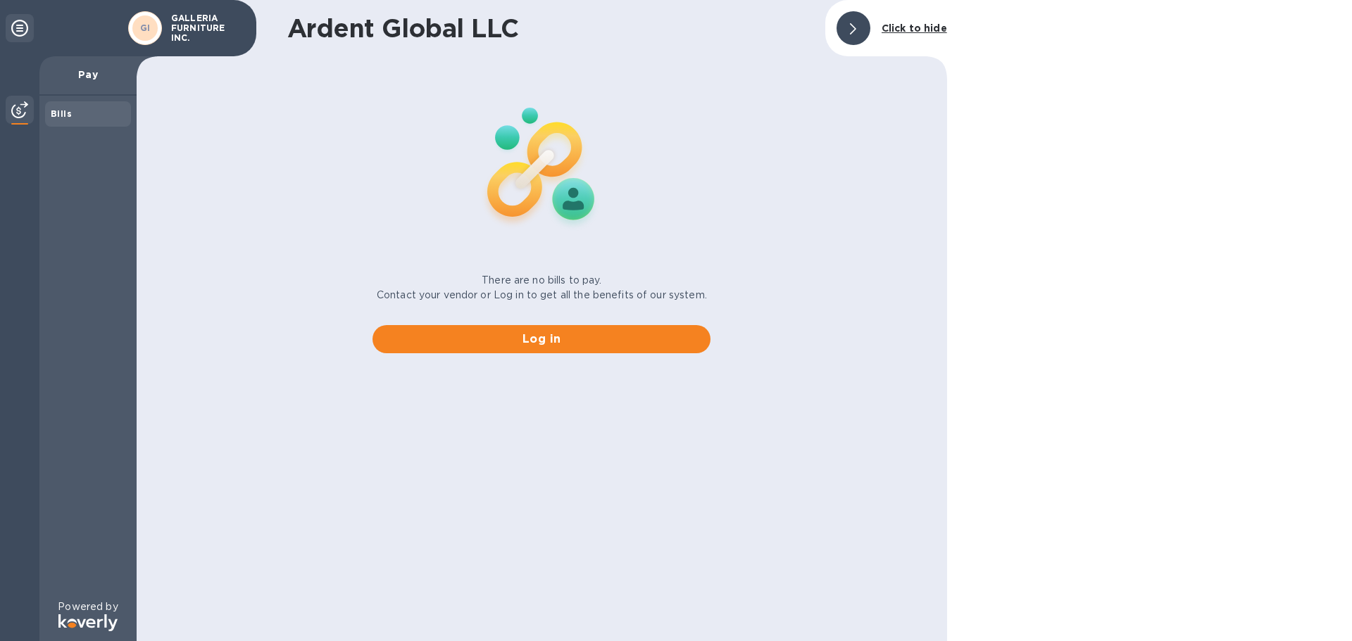
click at [861, 32] on div at bounding box center [853, 28] width 34 height 34
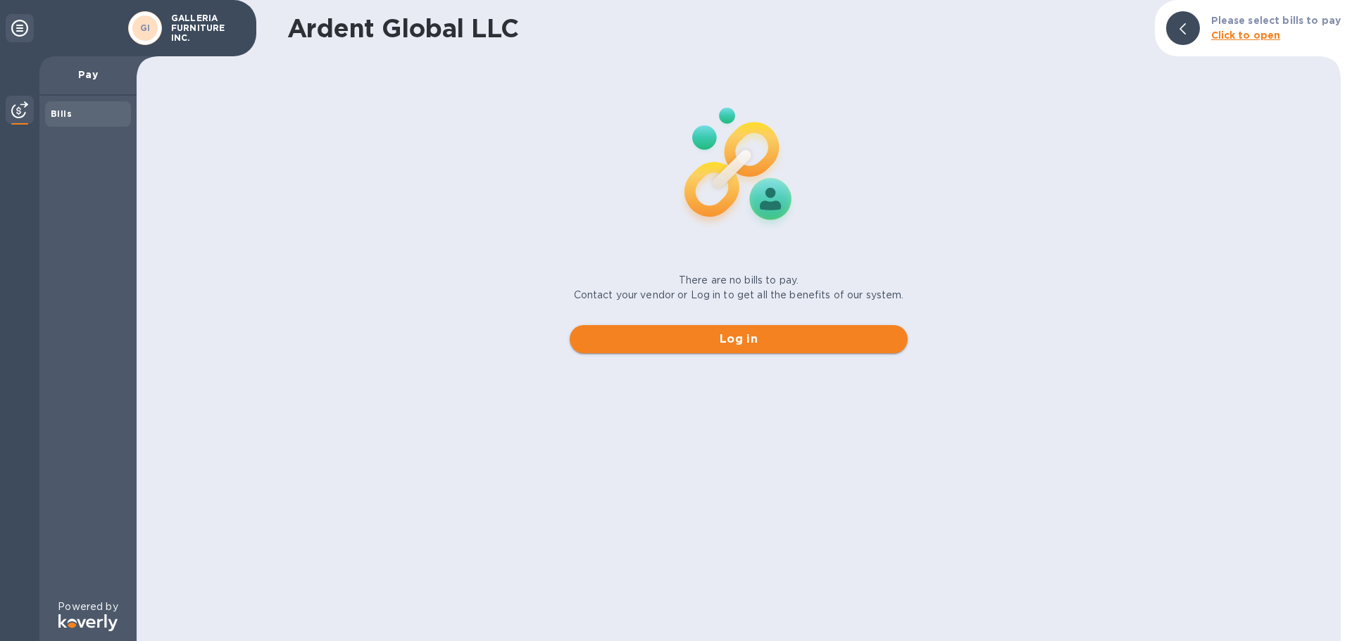
click at [732, 343] on span "Log in" at bounding box center [738, 339] width 315 height 17
